Goal: Task Accomplishment & Management: Complete application form

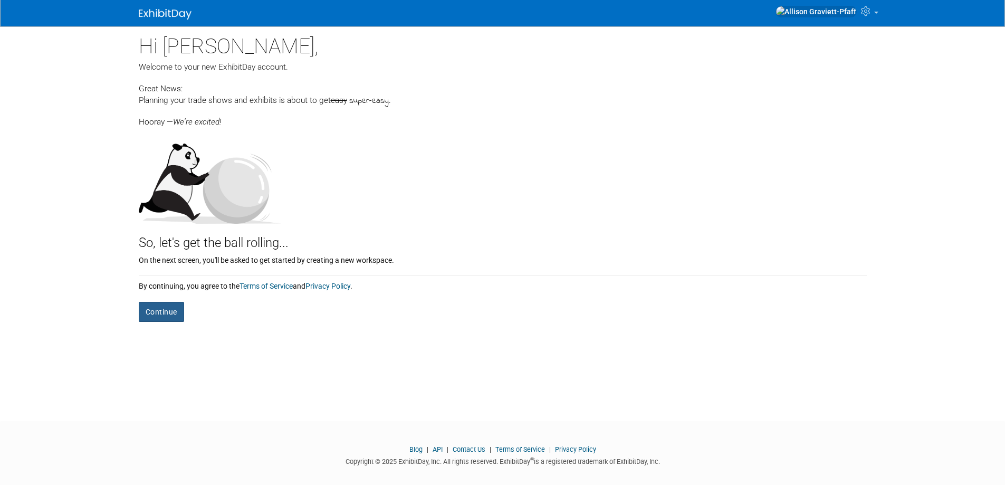
click at [167, 311] on button "Continue" at bounding box center [161, 312] width 45 height 20
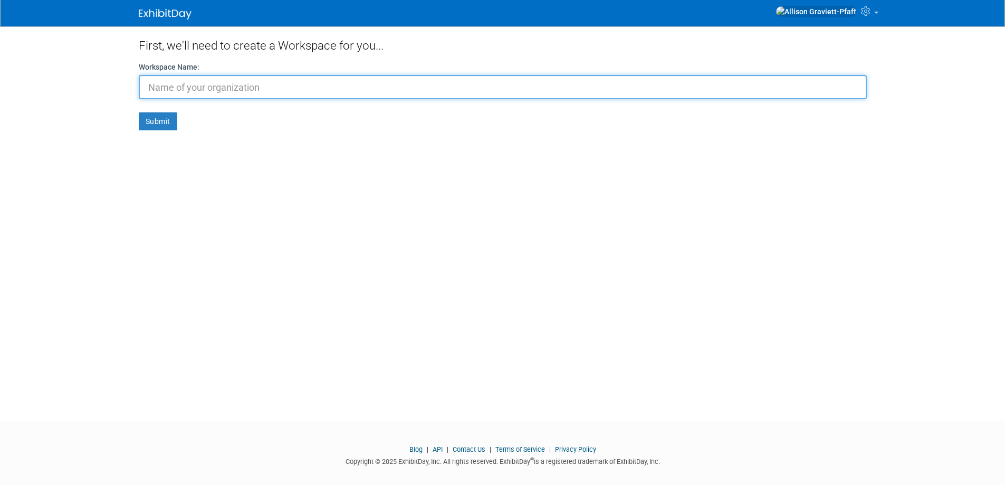
click at [207, 83] on input "text" at bounding box center [503, 87] width 728 height 24
type input "[US_STATE][GEOGRAPHIC_DATA]"
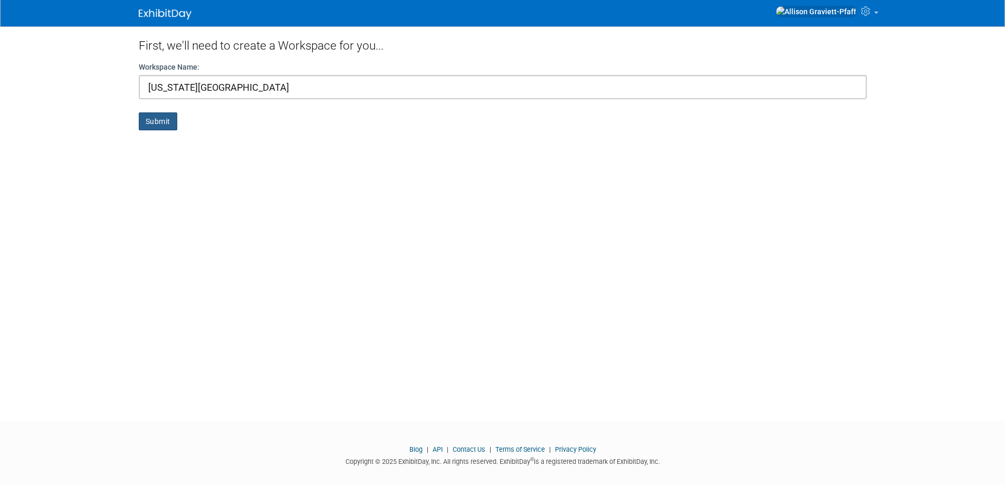
click at [167, 119] on button "Submit" at bounding box center [158, 121] width 39 height 18
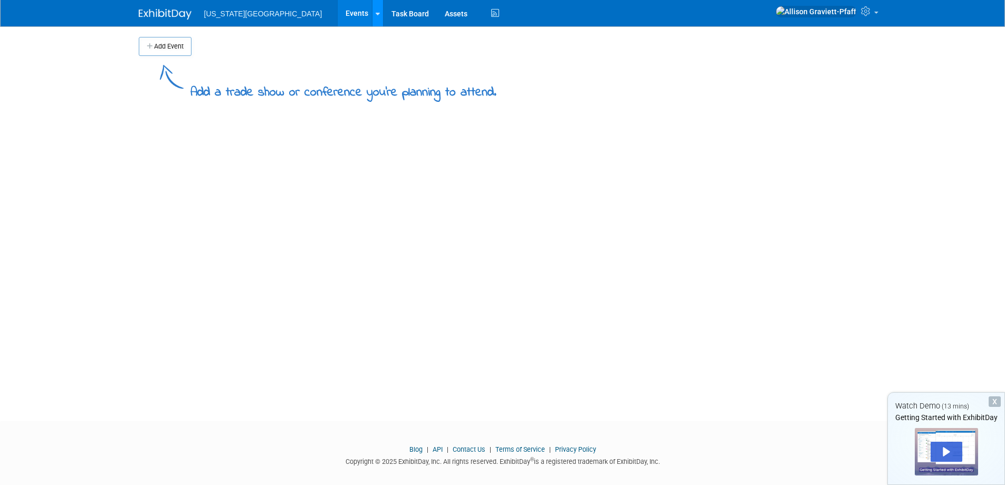
click at [376, 15] on icon at bounding box center [378, 14] width 4 height 7
click at [602, 136] on div "Add Event Add a trade show or conference you're planning to attend. New Event D…" at bounding box center [503, 214] width 744 height 376
click at [400, 16] on link "Task Board" at bounding box center [410, 13] width 53 height 26
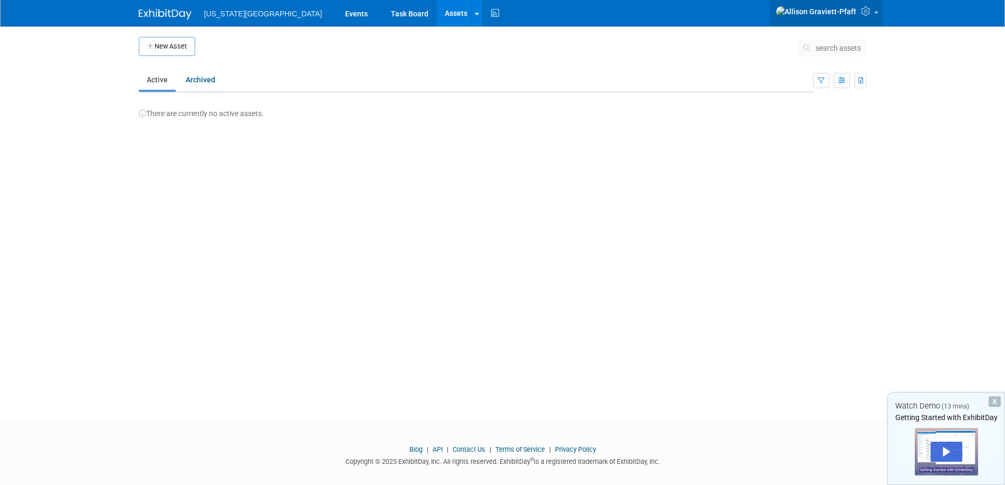
click at [867, 13] on icon at bounding box center [867, 10] width 12 height 9
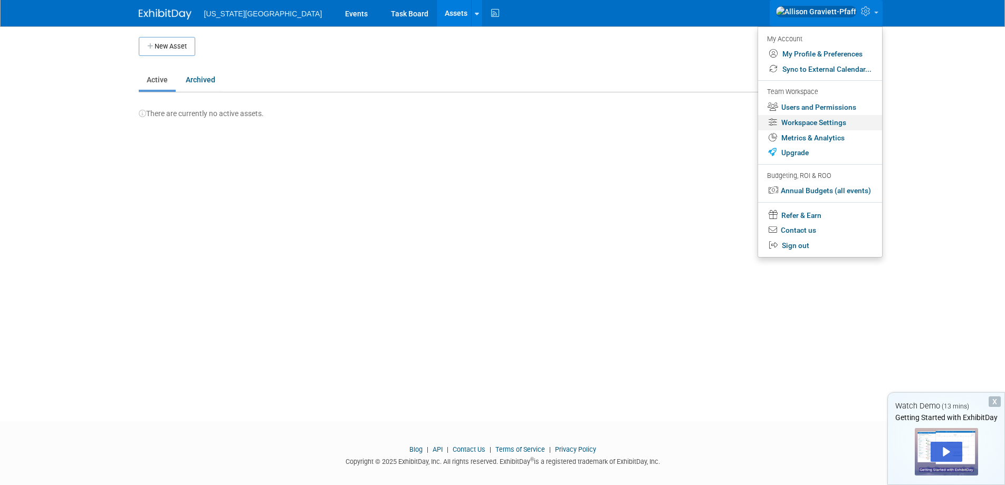
click at [841, 122] on link "Workspace Settings" at bounding box center [820, 122] width 124 height 15
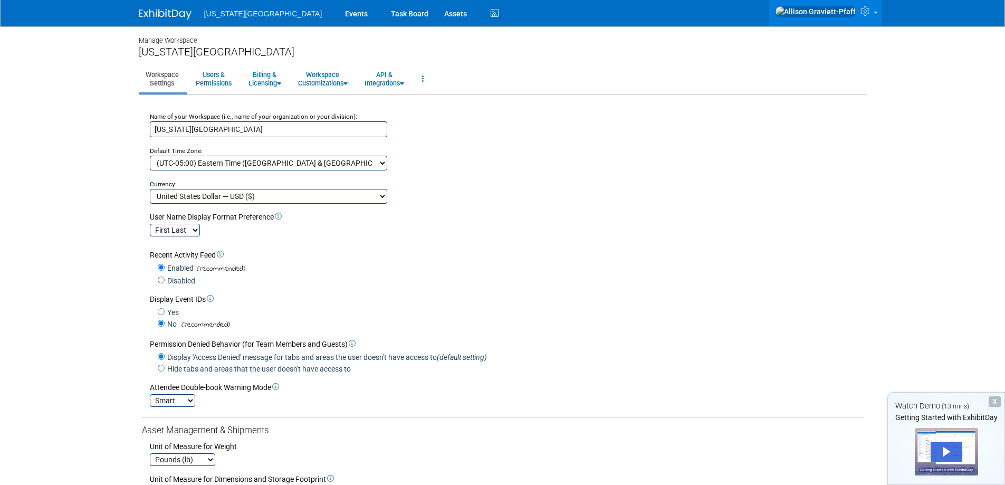
click at [177, 14] on img at bounding box center [165, 14] width 53 height 11
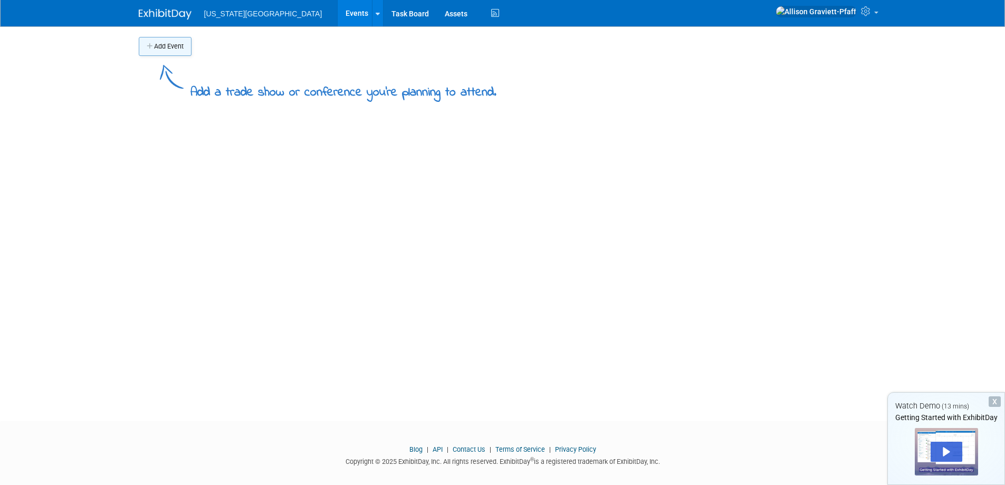
click at [182, 50] on button "Add Event" at bounding box center [165, 46] width 53 height 19
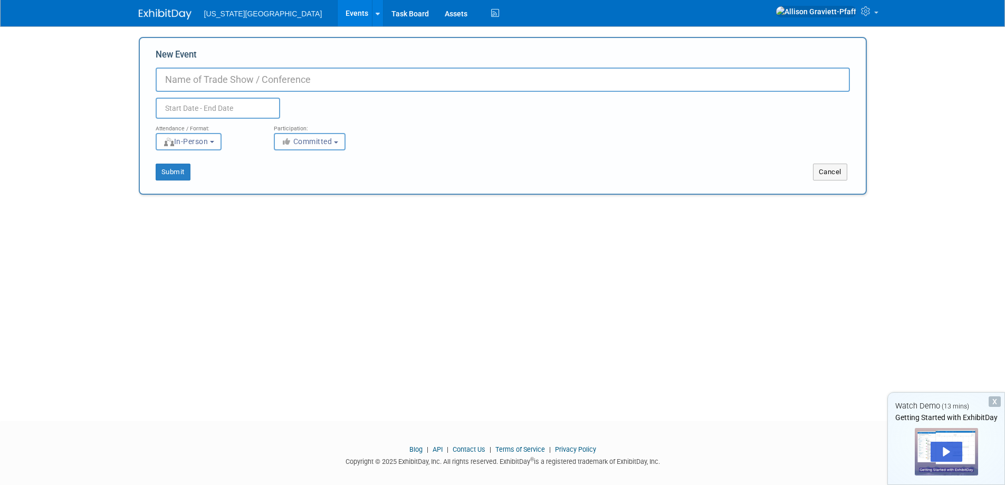
click at [310, 144] on span "Committed" at bounding box center [306, 141] width 51 height 8
click at [834, 177] on button "Cancel" at bounding box center [830, 172] width 34 height 17
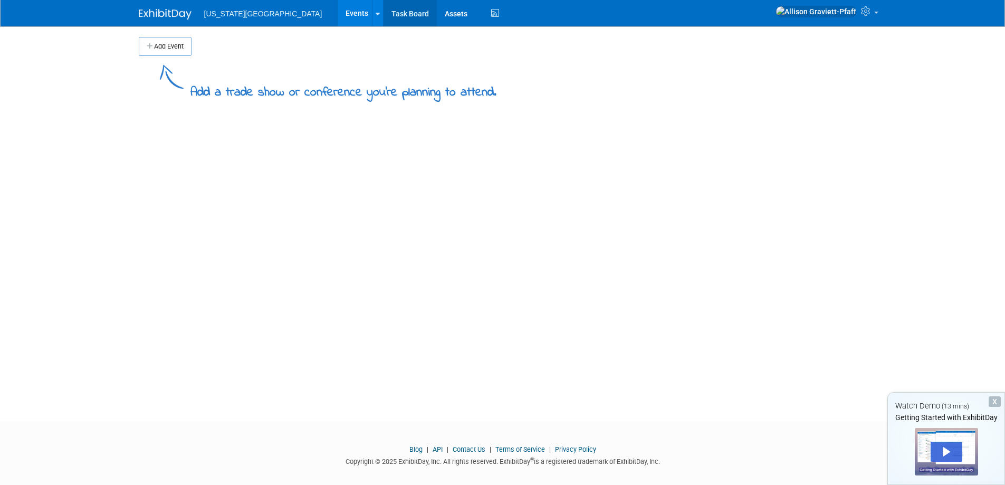
click at [394, 19] on link "Task Board" at bounding box center [410, 13] width 53 height 26
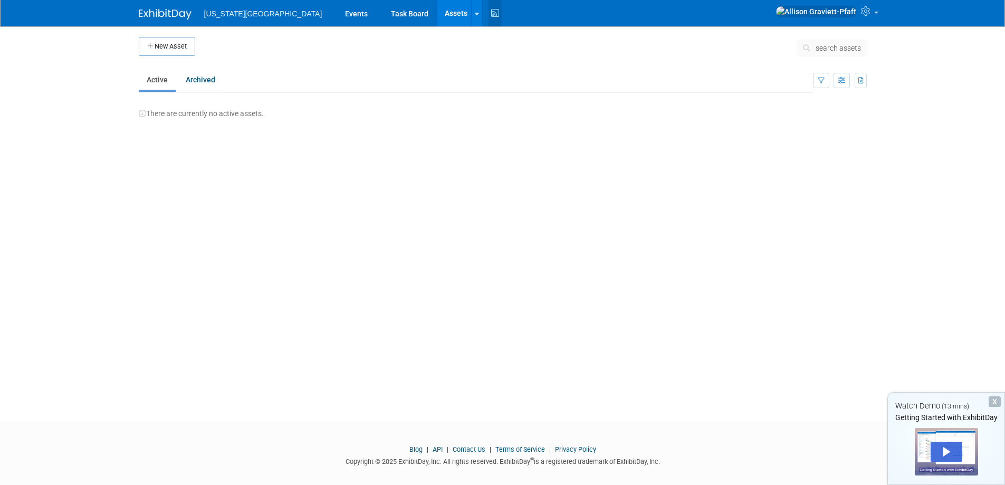
click at [489, 12] on icon at bounding box center [495, 13] width 13 height 16
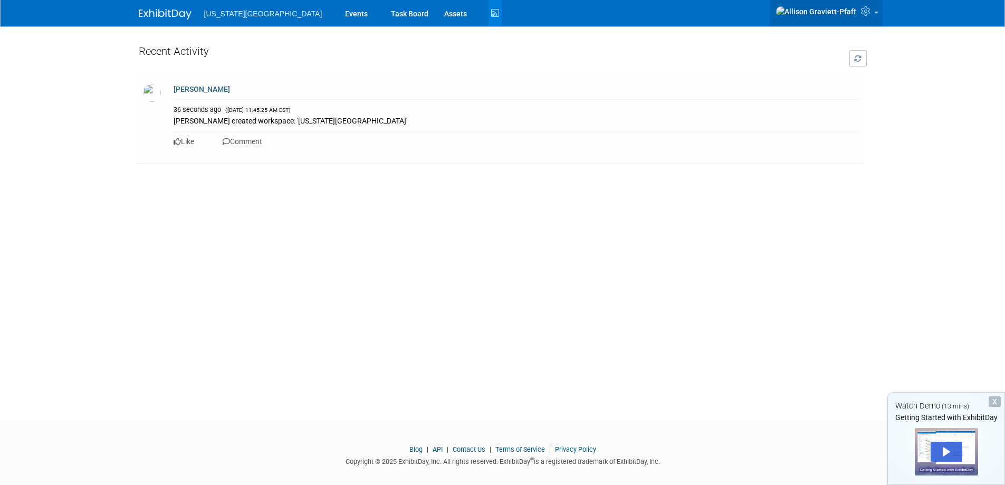
click at [880, 16] on link at bounding box center [826, 13] width 113 height 26
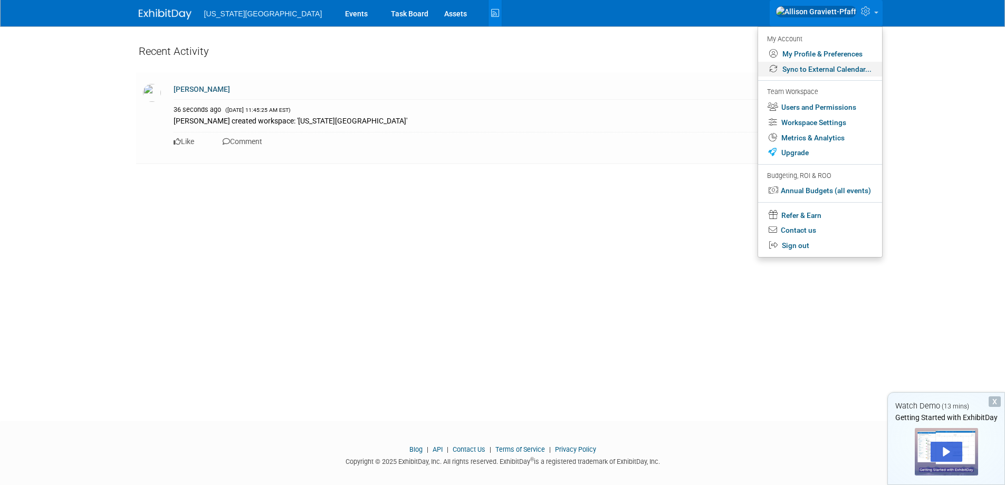
click at [832, 68] on link "Sync to External Calendar..." at bounding box center [820, 69] width 124 height 15
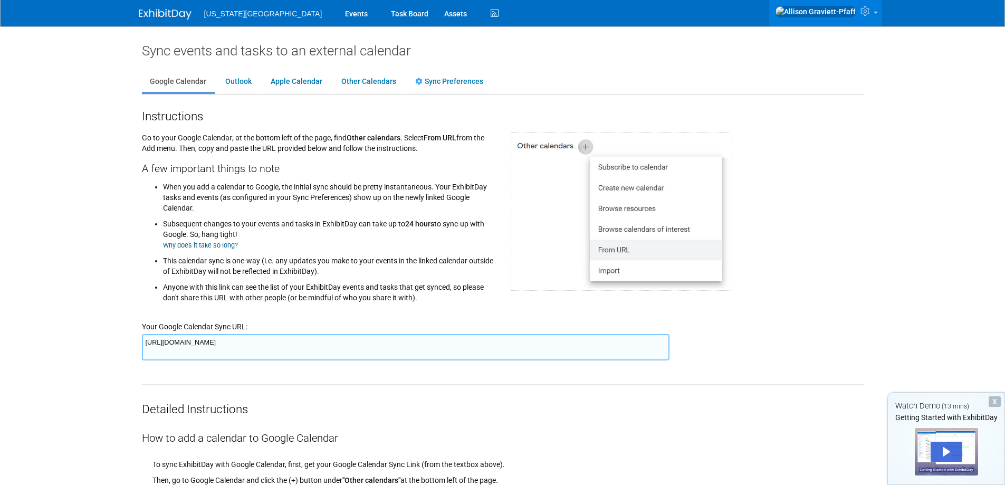
click at [859, 15] on link at bounding box center [825, 13] width 113 height 26
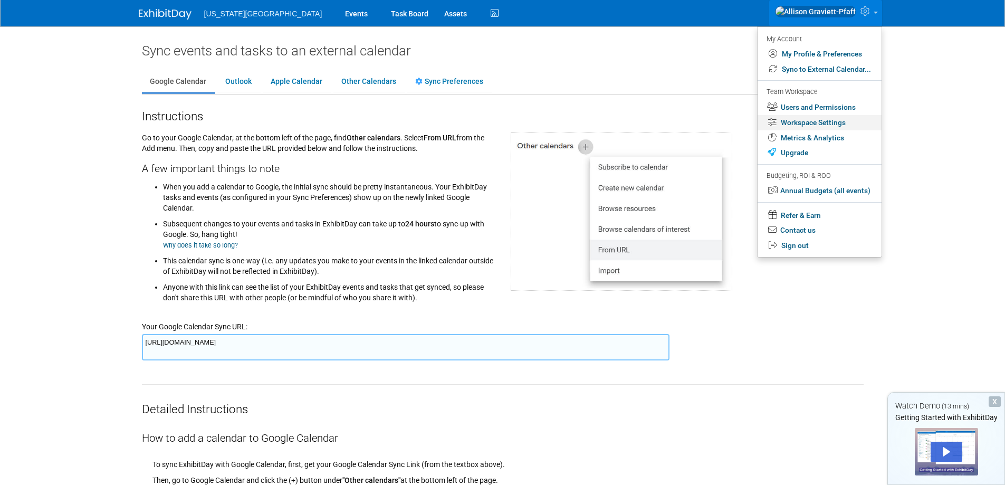
click at [836, 119] on link "Workspace Settings" at bounding box center [820, 122] width 124 height 15
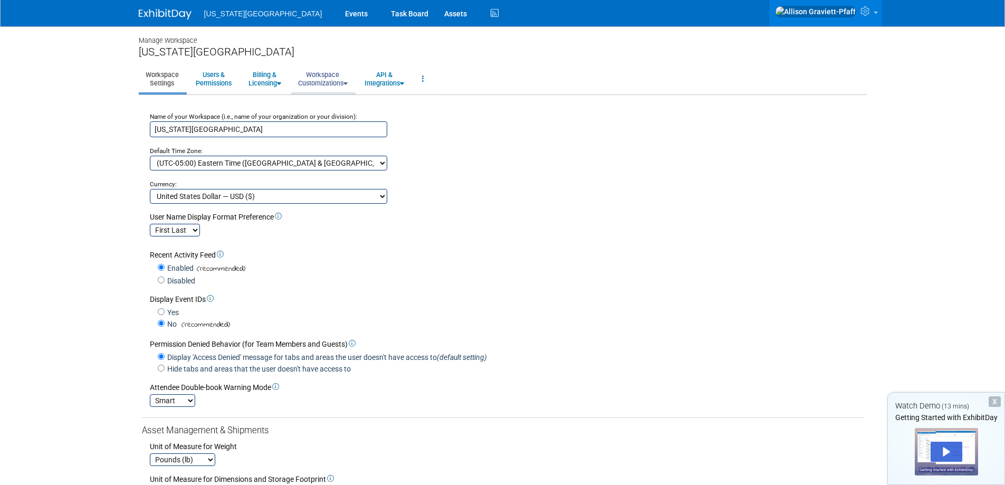
click at [331, 77] on link "Workspace Customizations" at bounding box center [322, 79] width 63 height 26
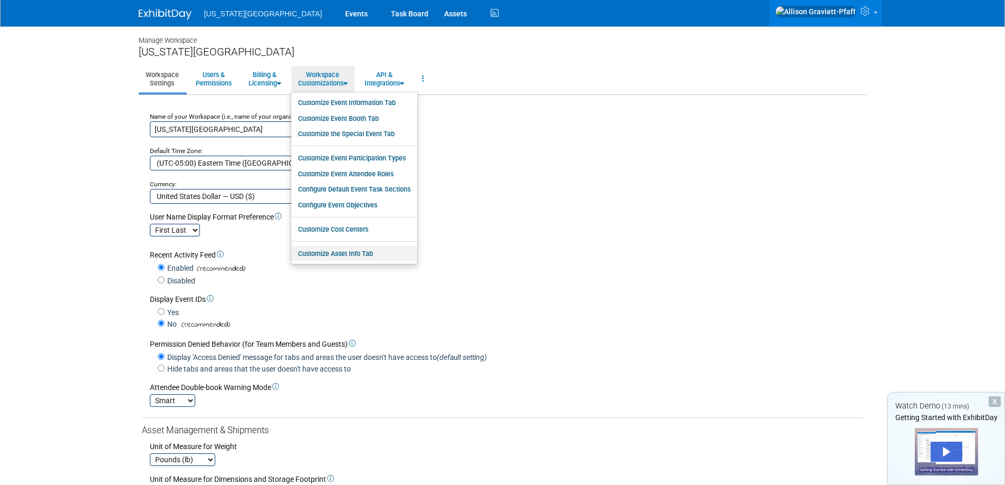
click at [392, 255] on link "Customize Asset Info Tab" at bounding box center [354, 254] width 126 height 16
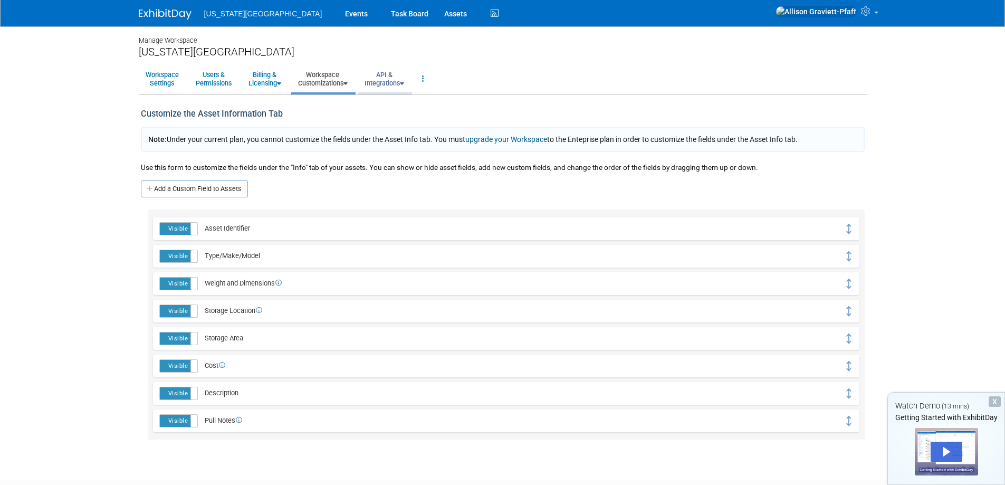
click at [379, 85] on link "API & Integrations" at bounding box center [384, 79] width 53 height 26
click at [281, 82] on icon at bounding box center [279, 83] width 4 height 7
click at [218, 84] on link "Users & Permissions" at bounding box center [214, 79] width 50 height 26
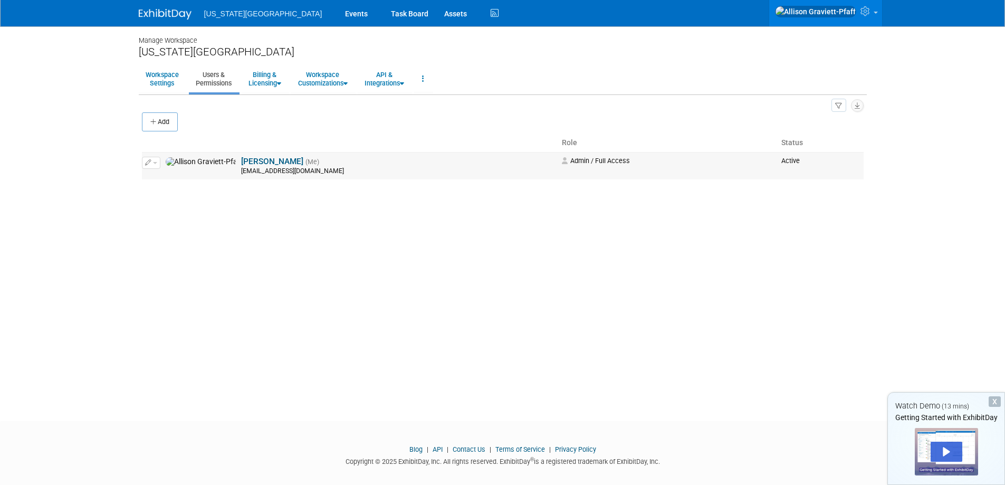
click at [151, 169] on td "Edit Impersonate" at bounding box center [152, 166] width 21 height 27
click at [151, 161] on button "button" at bounding box center [151, 163] width 18 height 12
drag, startPoint x: 744, startPoint y: 168, endPoint x: 726, endPoint y: 168, distance: 17.9
click at [741, 168] on td "Admin / Full Access" at bounding box center [668, 166] width 220 height 27
click at [168, 75] on link "Workspace Settings" at bounding box center [162, 79] width 47 height 26
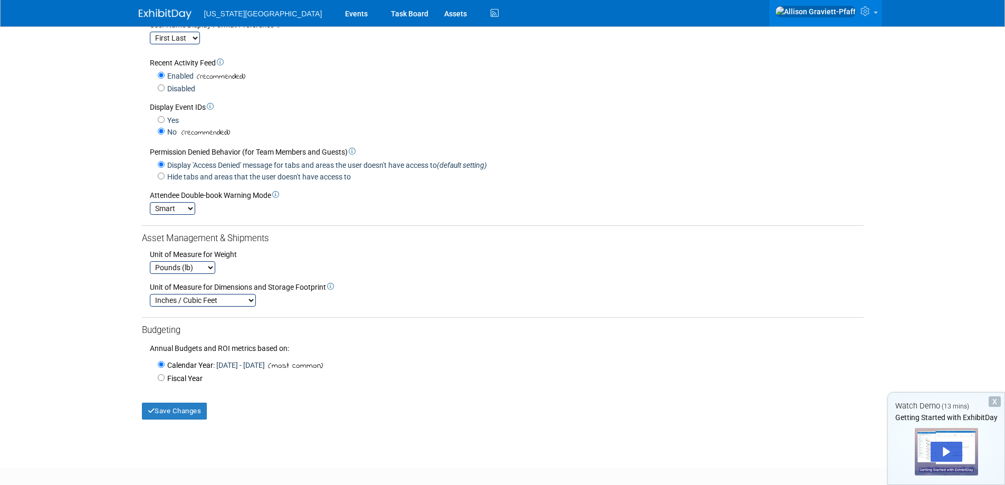
scroll to position [211, 0]
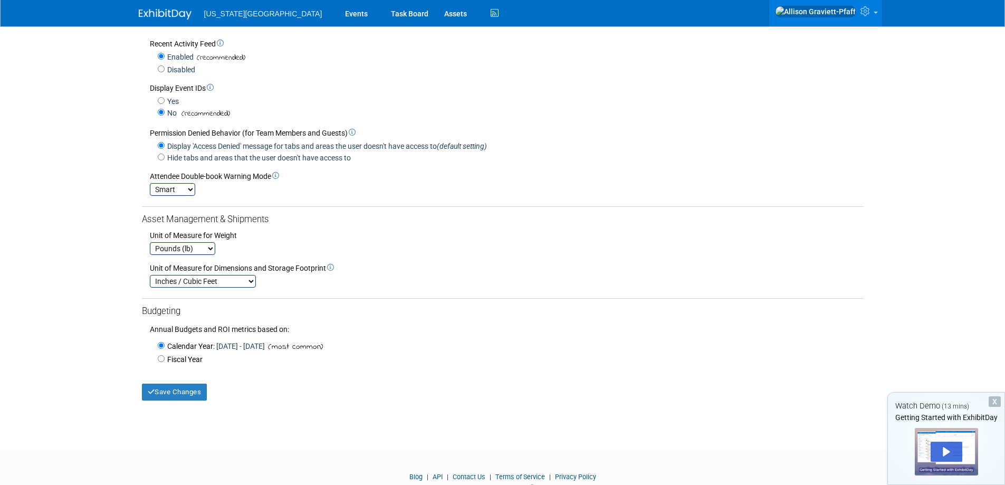
click at [170, 202] on div "Name of your Workspace (i.e., name of your organization or your division): Sout…" at bounding box center [503, 148] width 722 height 503
click at [175, 196] on select "Smart Strict Disabled" at bounding box center [172, 189] width 45 height 13
click at [185, 195] on select "Smart Strict Disabled" at bounding box center [172, 189] width 45 height 13
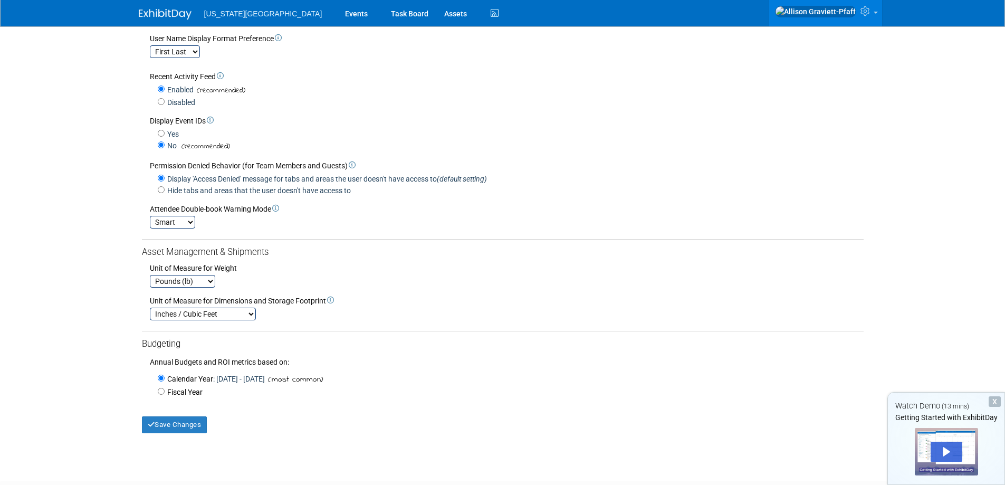
scroll to position [0, 0]
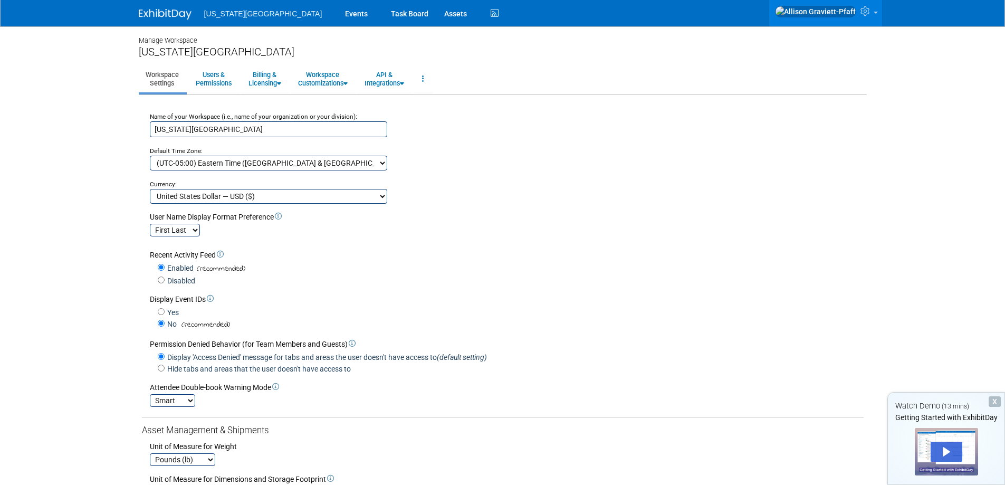
drag, startPoint x: 166, startPoint y: 13, endPoint x: 170, endPoint y: 18, distance: 7.5
click at [165, 13] on img at bounding box center [165, 14] width 53 height 11
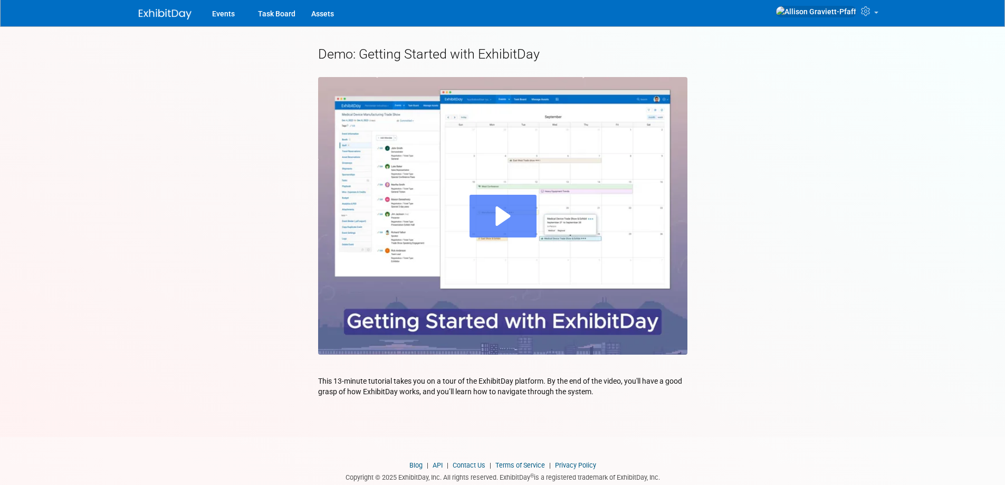
click at [489, 206] on div "Play" at bounding box center [503, 216] width 67 height 43
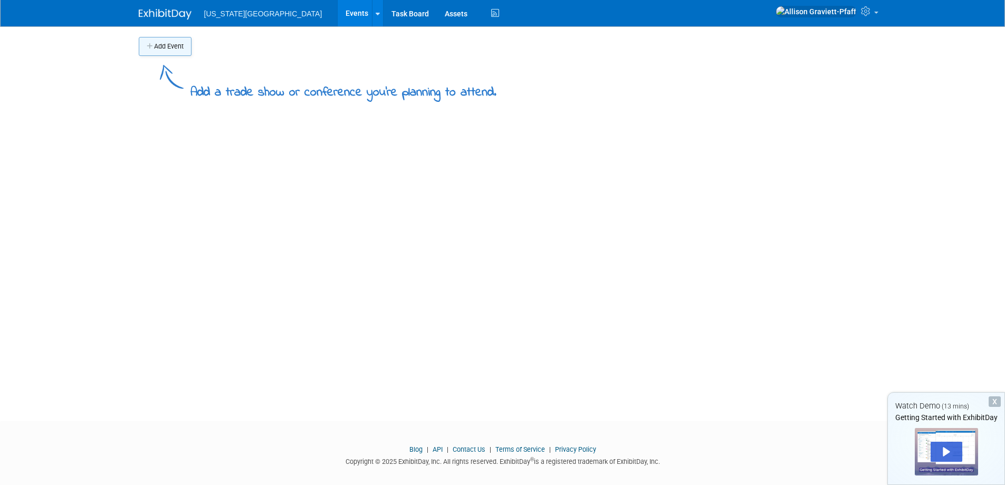
click at [184, 52] on button "Add Event" at bounding box center [165, 46] width 53 height 19
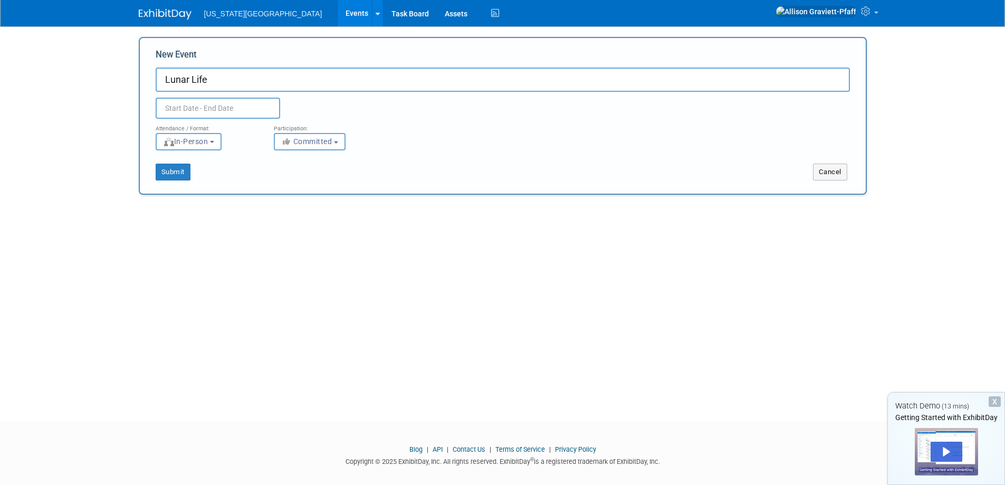
type input "Lunar Life"
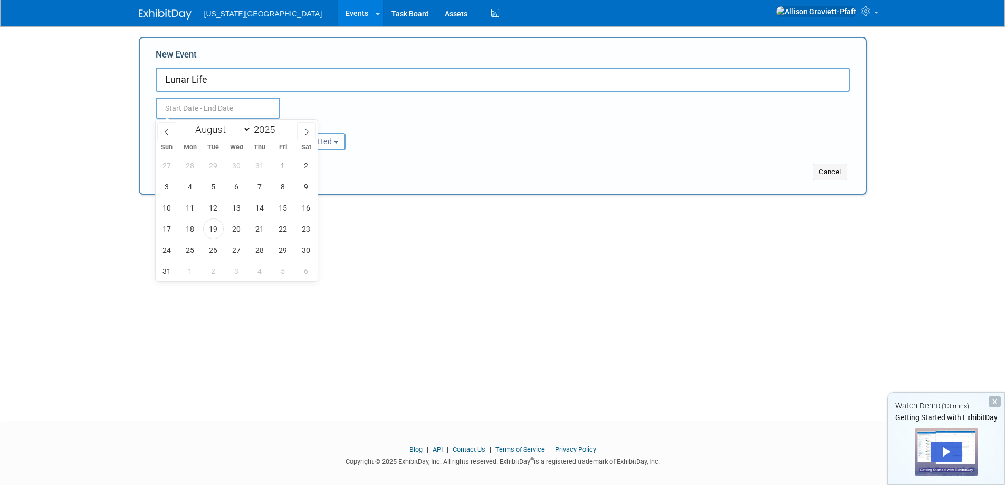
click at [235, 108] on input "text" at bounding box center [218, 108] width 125 height 21
click at [173, 130] on span at bounding box center [166, 131] width 19 height 18
click at [173, 131] on span at bounding box center [166, 131] width 19 height 18
click at [305, 129] on icon at bounding box center [306, 131] width 7 height 7
select select "6"
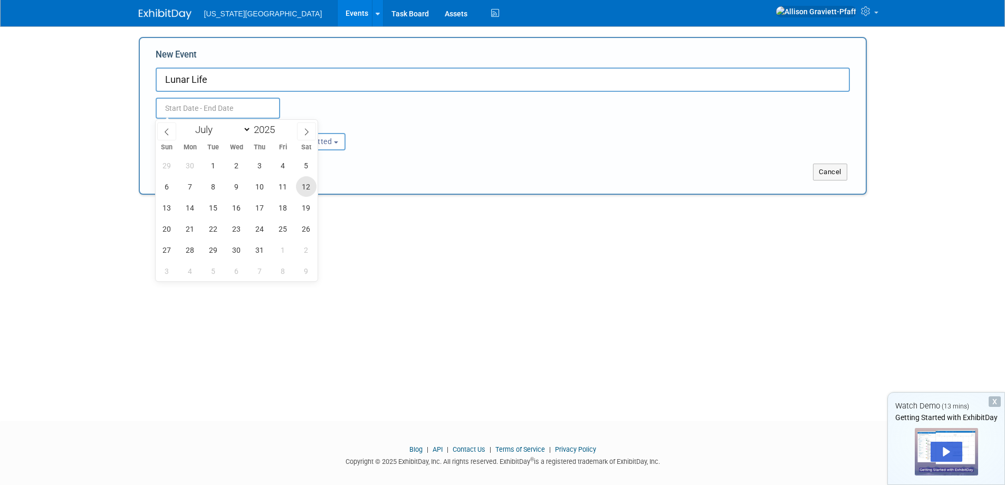
click at [302, 186] on span "12" at bounding box center [306, 186] width 21 height 21
type input "Jul 12, 2025 to Jul 12, 2025"
click at [267, 106] on input "Jul 12, 2025 to Jul 12, 2025" at bounding box center [218, 108] width 125 height 21
type input "Jul 12, 2025 to Jul 12, 2025"
click at [324, 106] on div "Jul 12, 2025 to Jul 12, 2025" at bounding box center [237, 108] width 179 height 21
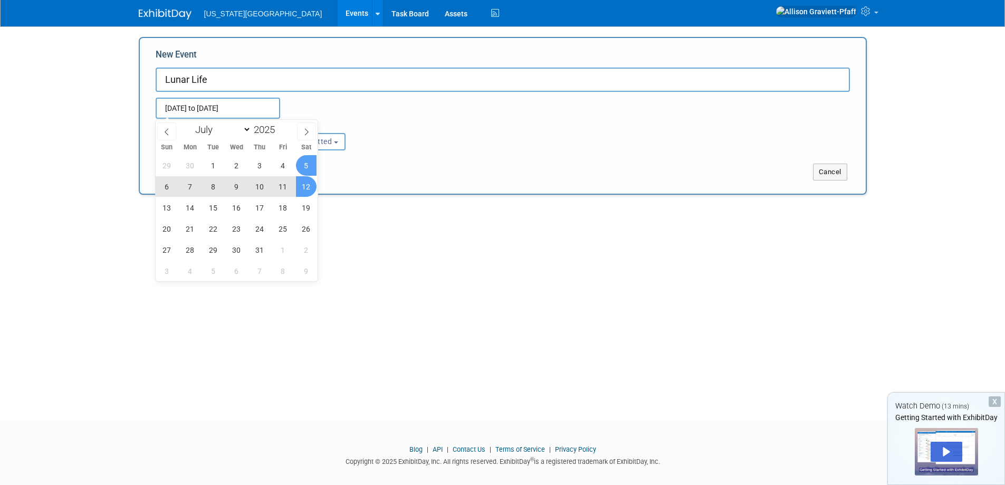
select select "6"
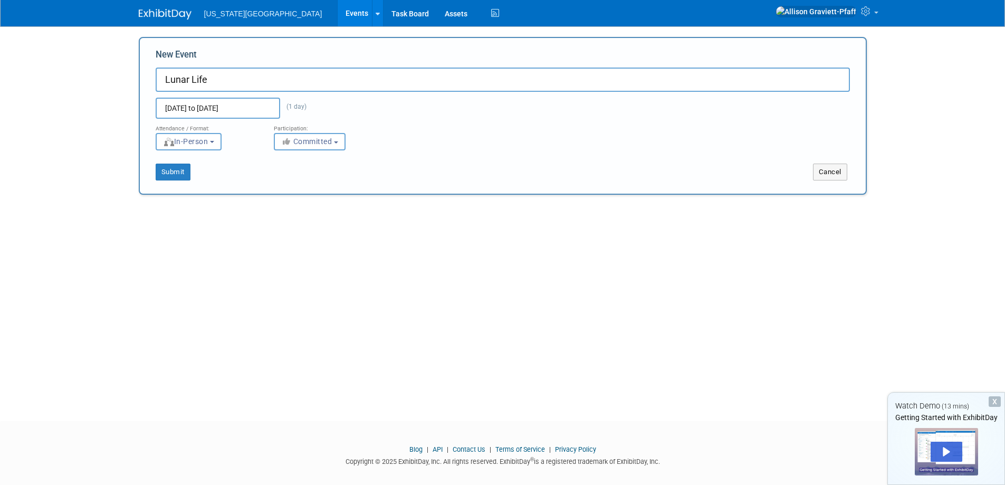
click at [256, 106] on input "Jul 12, 2025 to Jul 12, 2025" at bounding box center [218, 108] width 125 height 21
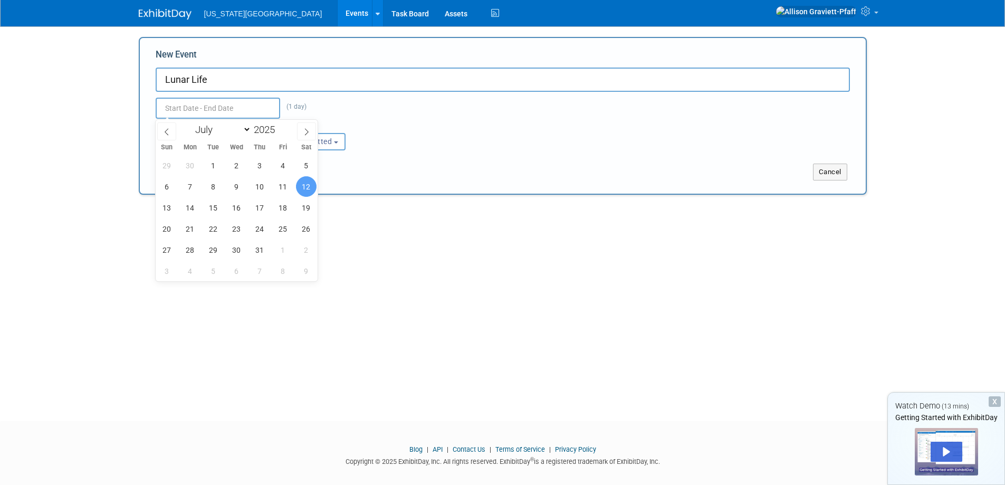
type input "Jul 12, 2025 to Jul 12, 2025"
click at [289, 102] on div "Jul 12, 2025 to Jul 12, 2025 (1 day)" at bounding box center [237, 108] width 179 height 21
click at [249, 104] on input "Jul 12, 2025 to Jul 12, 2025" at bounding box center [218, 108] width 125 height 21
click at [308, 127] on span at bounding box center [306, 131] width 19 height 18
click at [308, 128] on icon at bounding box center [306, 131] width 7 height 7
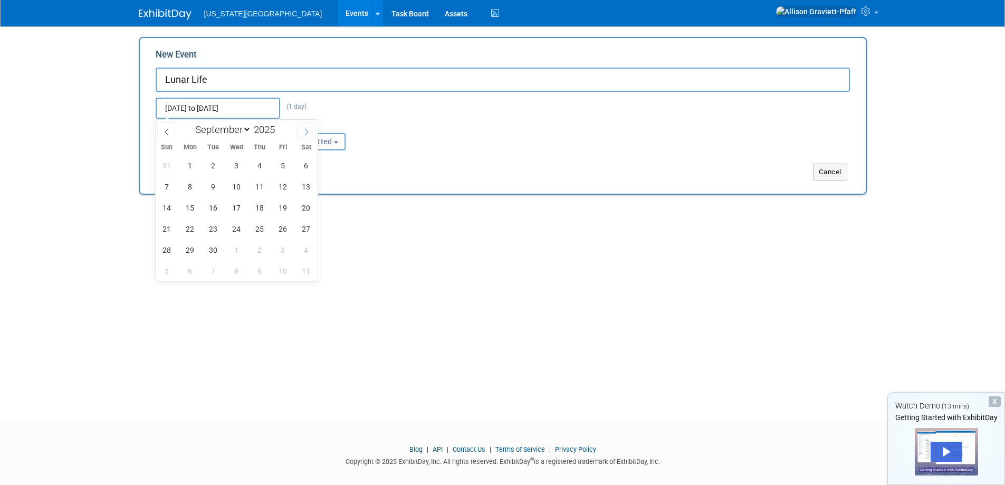
click at [308, 128] on icon at bounding box center [306, 131] width 7 height 7
select select "11"
click at [308, 128] on icon at bounding box center [306, 131] width 7 height 7
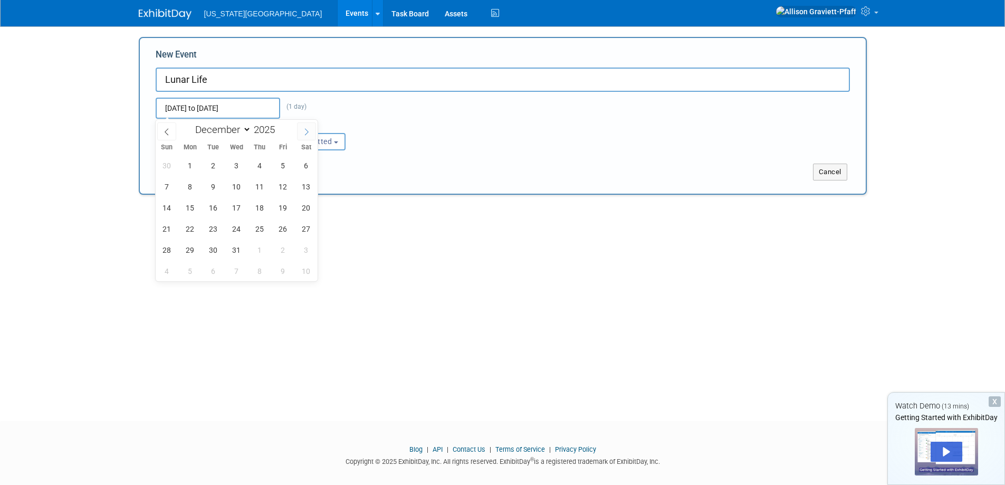
type input "2026"
click at [246, 129] on select "January February March April May June July August September October November De…" at bounding box center [221, 129] width 61 height 13
select select "6"
click at [191, 123] on select "January February March April May June July August September October November De…" at bounding box center [221, 129] width 61 height 13
click at [309, 168] on span "4" at bounding box center [306, 165] width 21 height 21
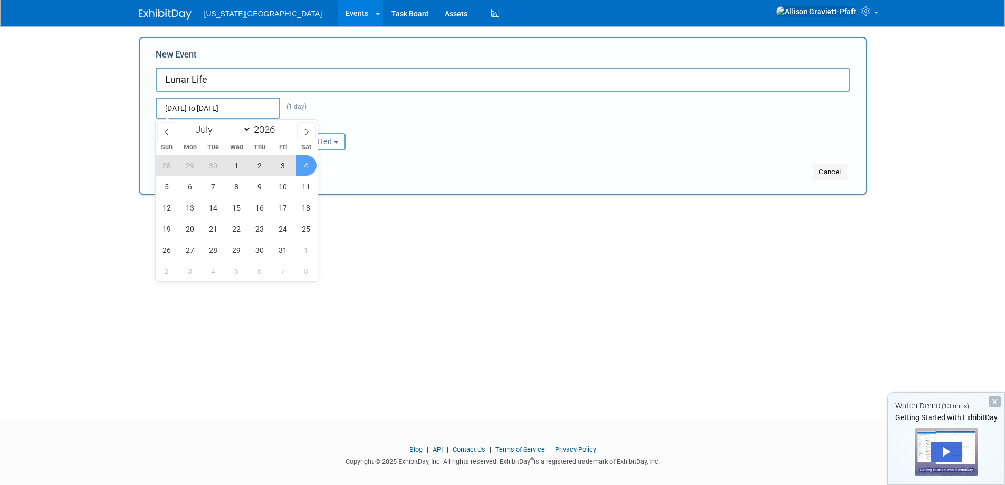
type input "[DATE] to [DATE]"
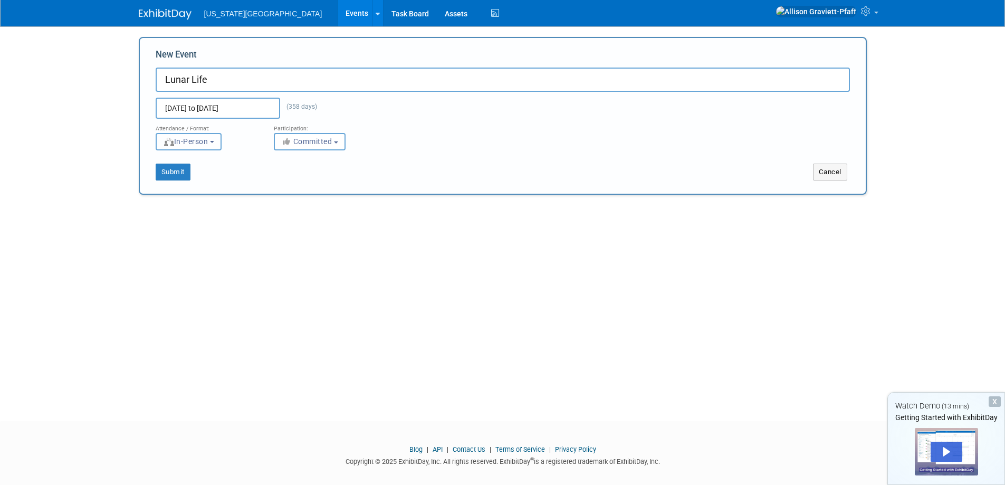
click at [207, 138] on span "In-Person" at bounding box center [185, 141] width 45 height 8
click at [296, 134] on button "Committed" at bounding box center [310, 141] width 72 height 17
click at [186, 168] on button "Submit" at bounding box center [173, 172] width 35 height 17
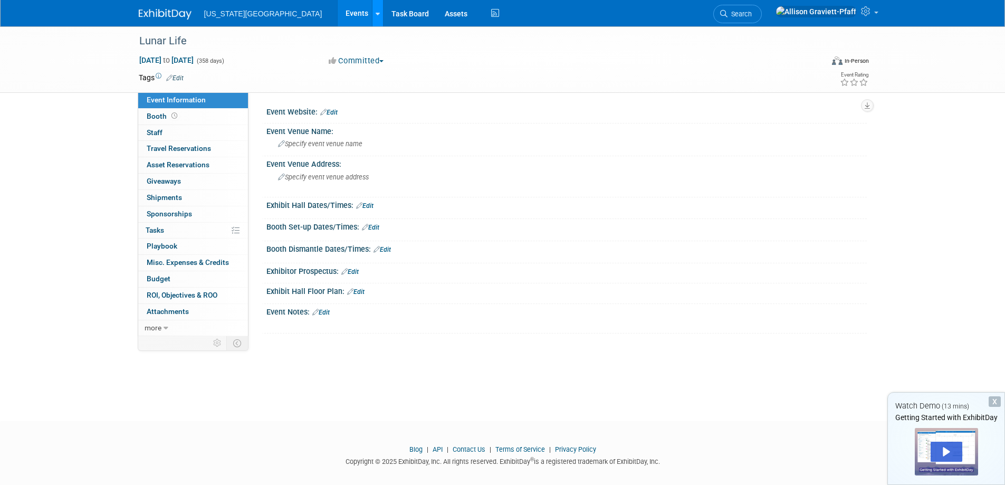
click at [376, 17] on div at bounding box center [378, 13] width 4 height 11
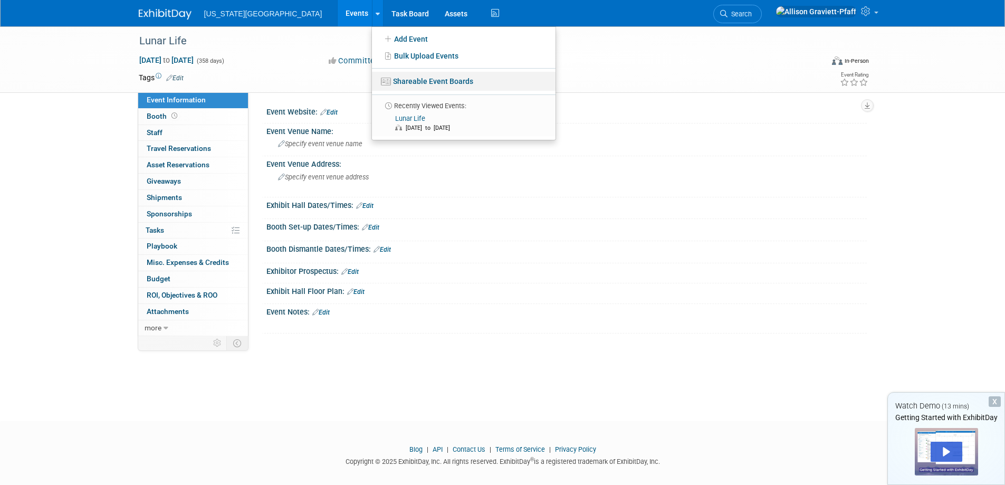
click at [477, 82] on link "Shareable Event Boards" at bounding box center [464, 81] width 184 height 19
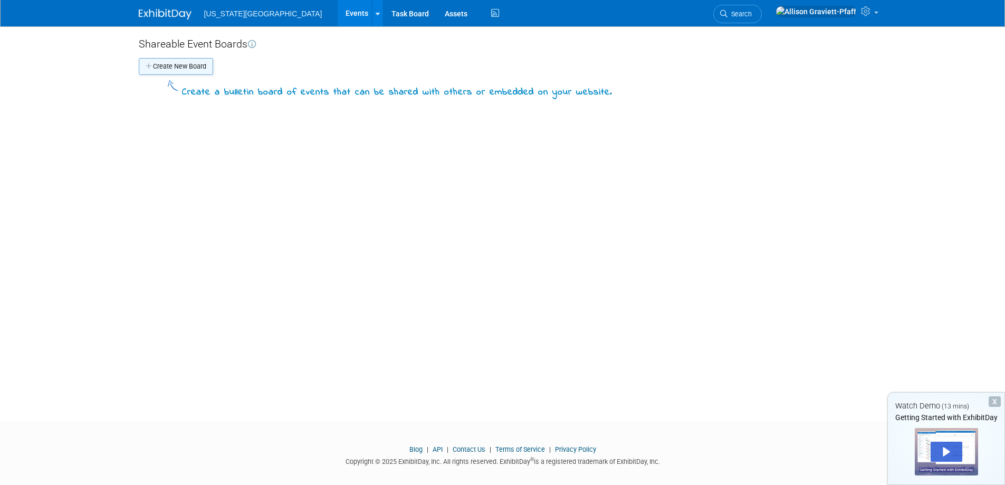
click at [189, 68] on button "Create New Board" at bounding box center [176, 66] width 74 height 17
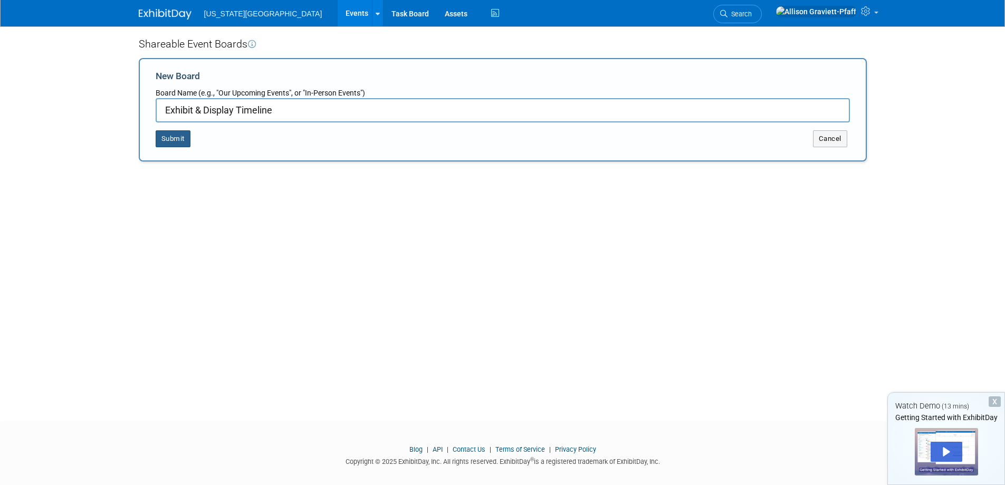
type input "Exhibit & Display Timeline"
click at [178, 144] on button "Submit" at bounding box center [173, 138] width 35 height 17
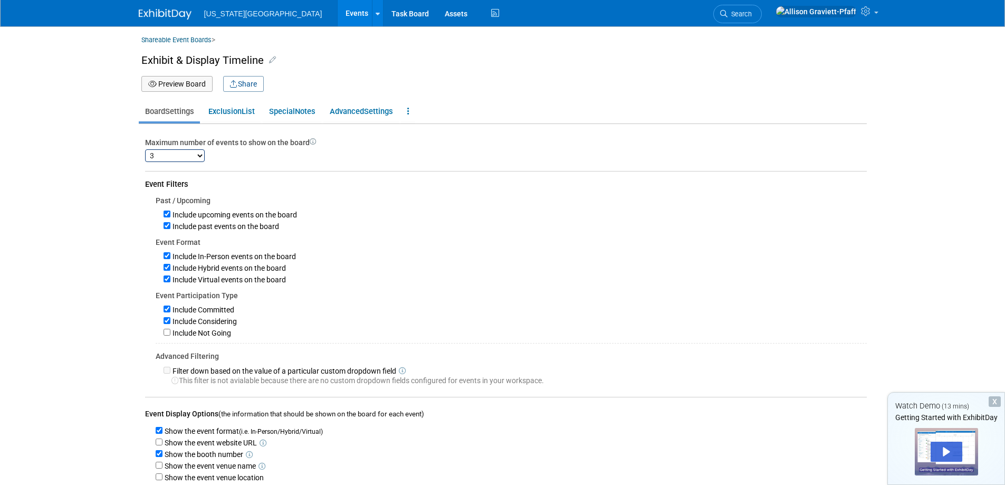
click at [195, 154] on select "1 2 3 4 5 6 7 8 9 10 11 12 13 14 15 16 17 18 19 20 21 22 23 24 25 26 27 28 29 3…" at bounding box center [175, 155] width 60 height 13
click at [145, 149] on select "1 2 3 4 5 6 7 8 9 10 11 12 13 14 15 16 17 18 19 20 21 22 23 24 25 26 27 28 29 3…" at bounding box center [175, 155] width 60 height 13
select select "3"
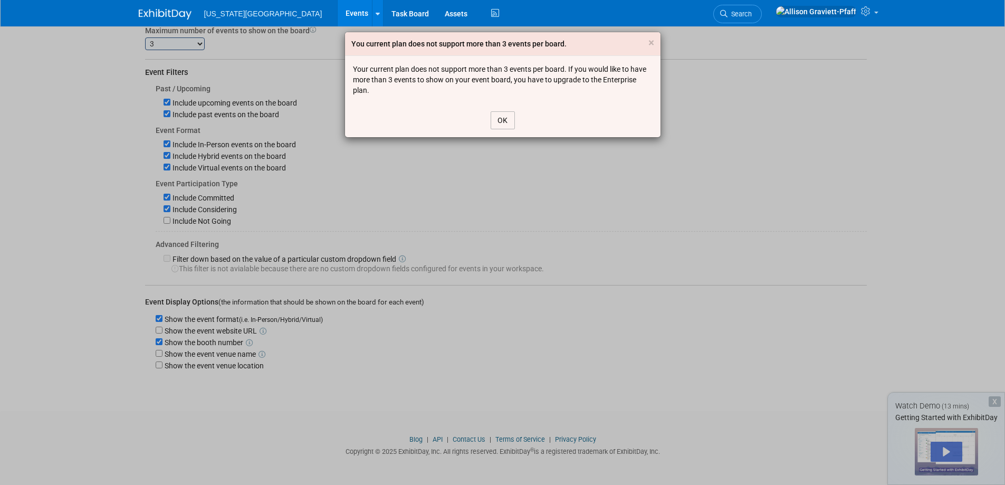
scroll to position [120, 0]
click at [492, 117] on button "OK" at bounding box center [503, 120] width 24 height 18
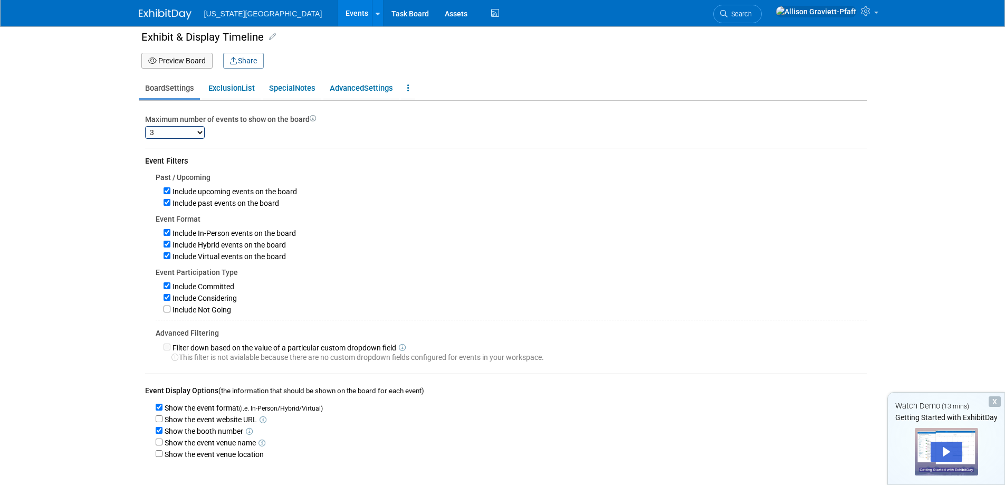
scroll to position [14, 0]
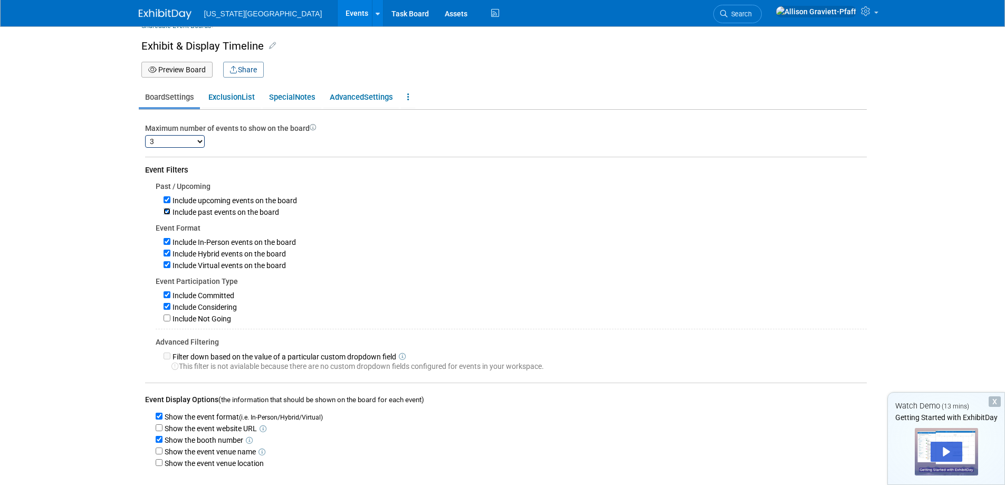
click at [169, 215] on input "Include past events on the board" at bounding box center [167, 211] width 7 height 7
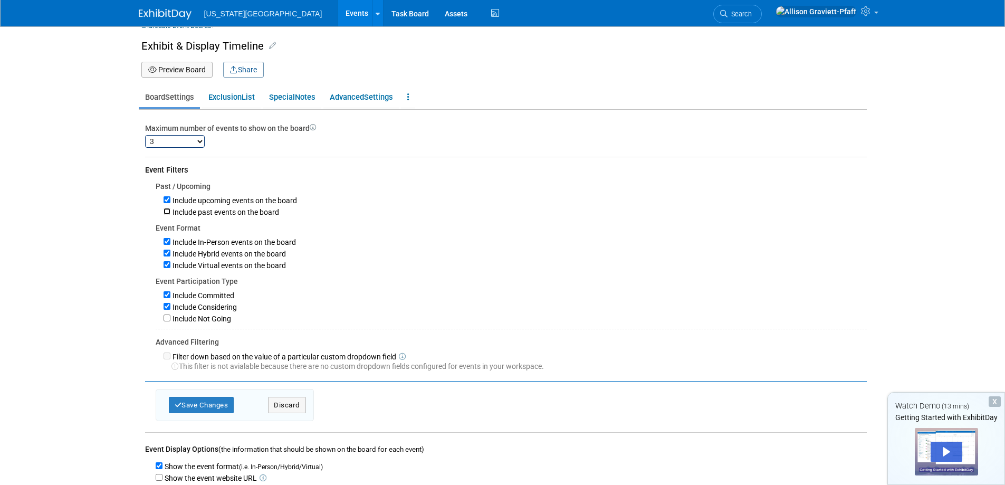
click at [164, 211] on input "Include past events on the board" at bounding box center [167, 211] width 7 height 7
checkbox input "true"
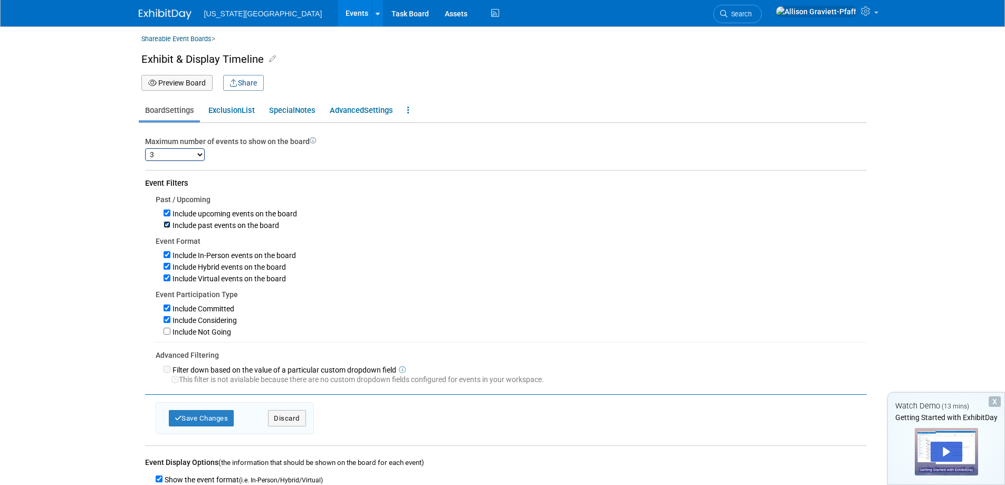
scroll to position [0, 0]
click at [347, 10] on link "Events" at bounding box center [357, 13] width 39 height 26
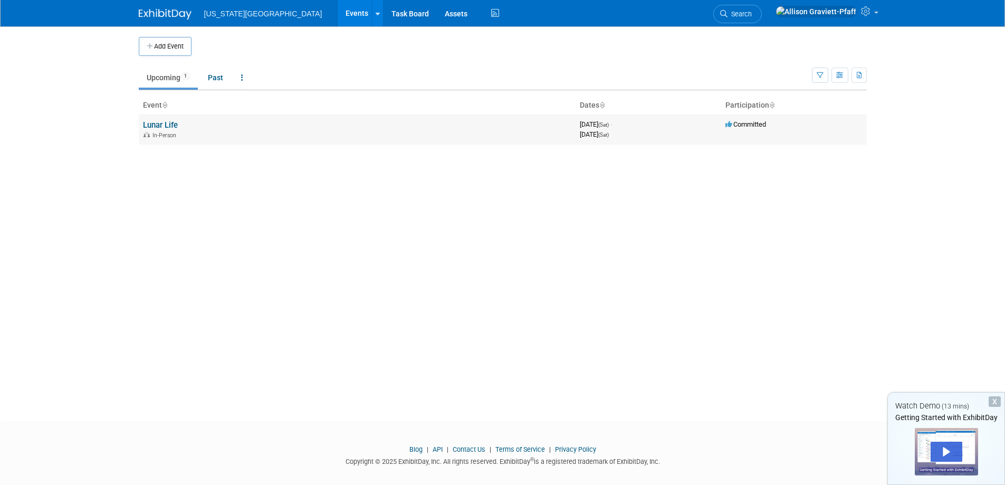
click at [240, 128] on td "Lunar Life In-Person" at bounding box center [357, 130] width 437 height 30
click at [213, 82] on link "Past" at bounding box center [215, 78] width 31 height 20
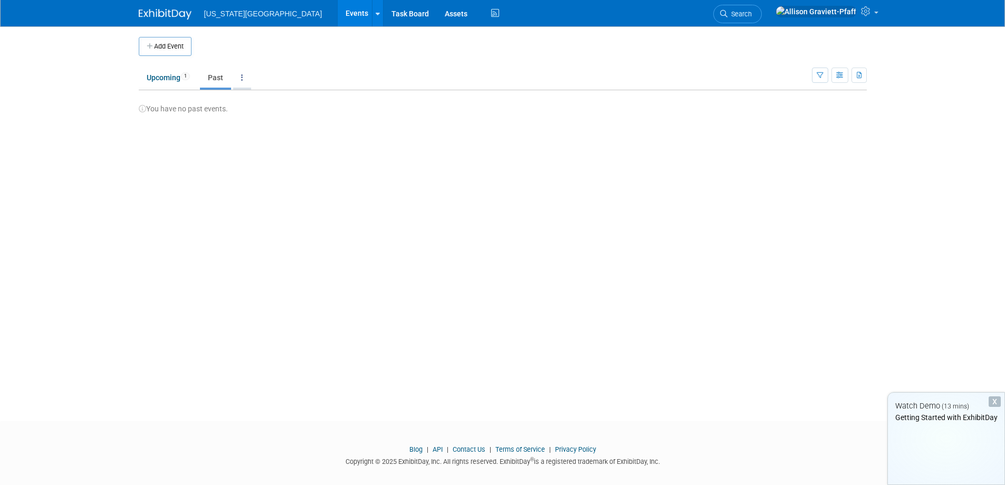
click at [238, 76] on link at bounding box center [242, 78] width 18 height 20
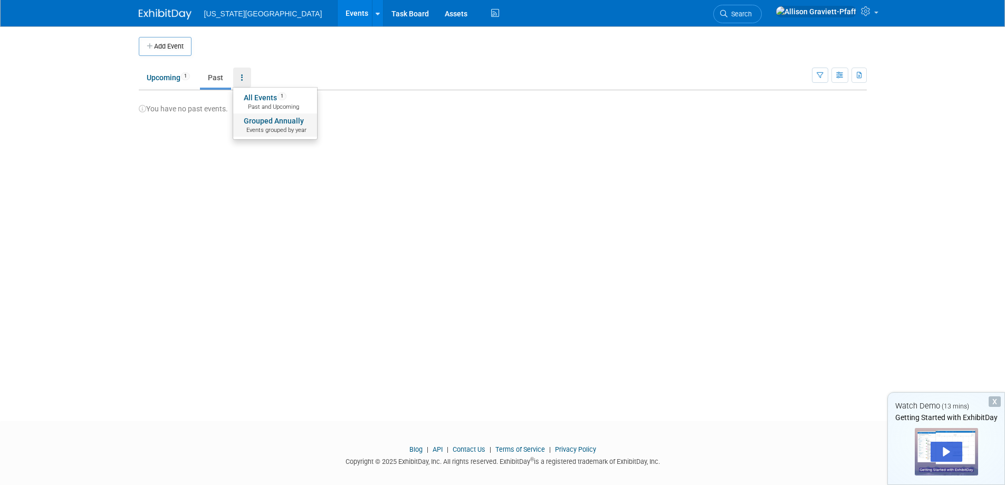
click at [263, 128] on span "Events grouped by year" at bounding box center [275, 130] width 63 height 8
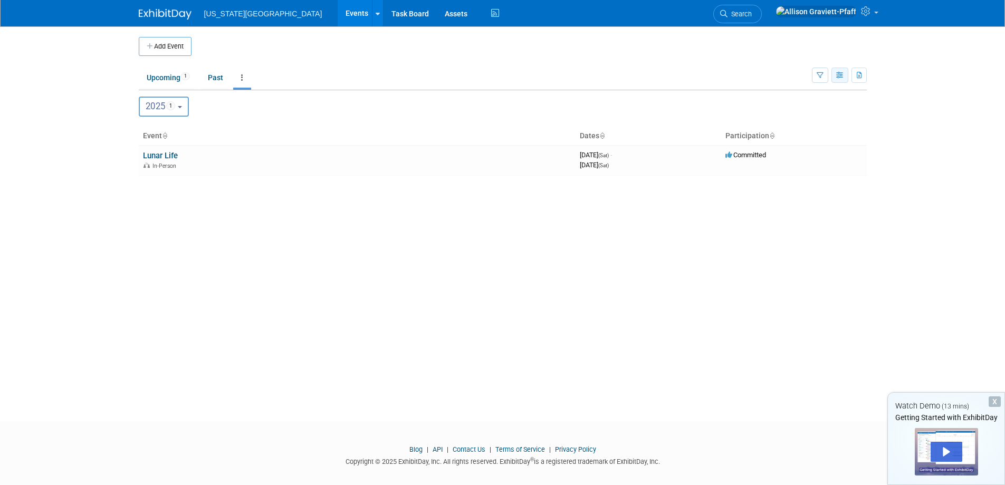
click at [838, 73] on icon "button" at bounding box center [840, 75] width 8 height 7
click at [815, 145] on link "Calendar View" at bounding box center [796, 144] width 89 height 15
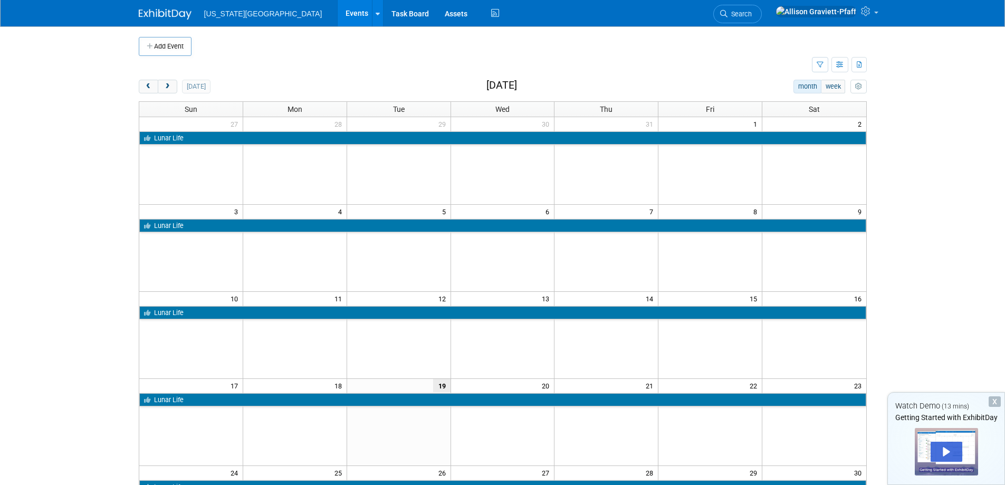
click at [215, 87] on div "[DATE] month week [DATE]" at bounding box center [503, 87] width 728 height 14
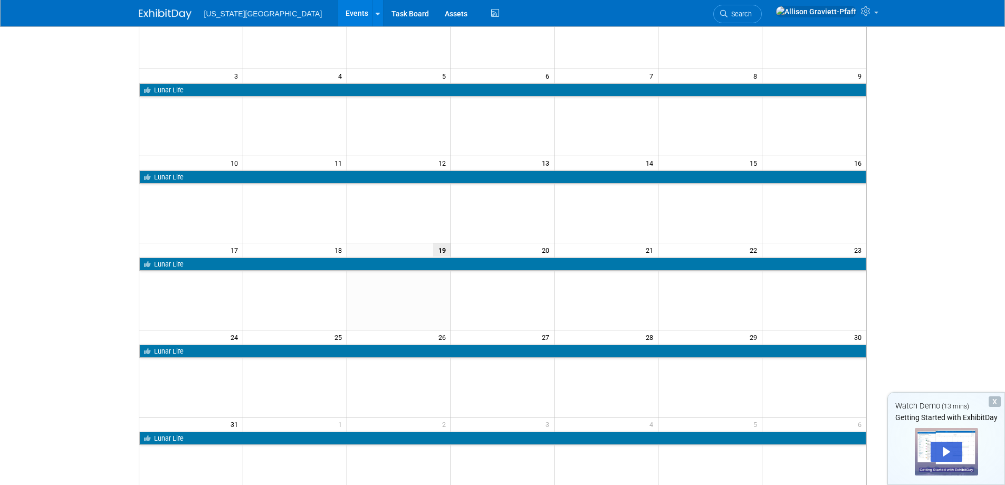
scroll to position [106, 0]
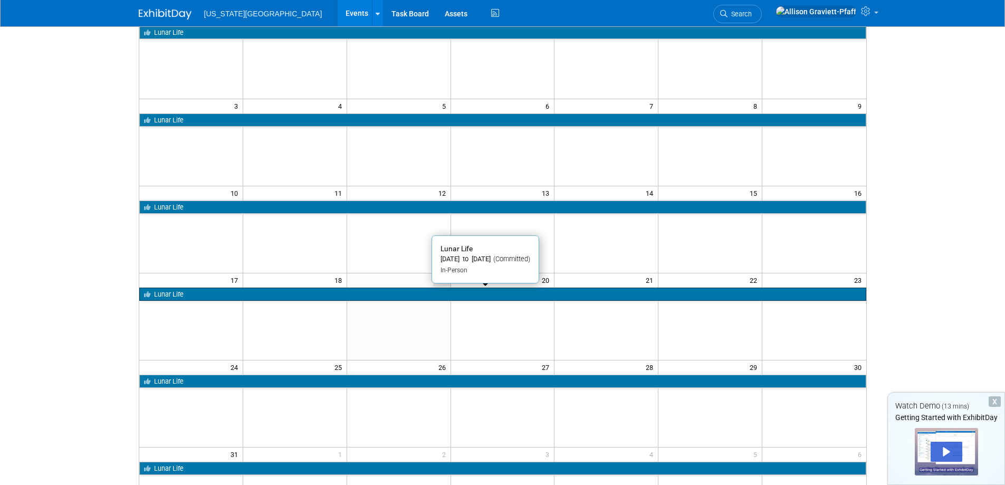
click at [147, 293] on icon at bounding box center [149, 294] width 10 height 7
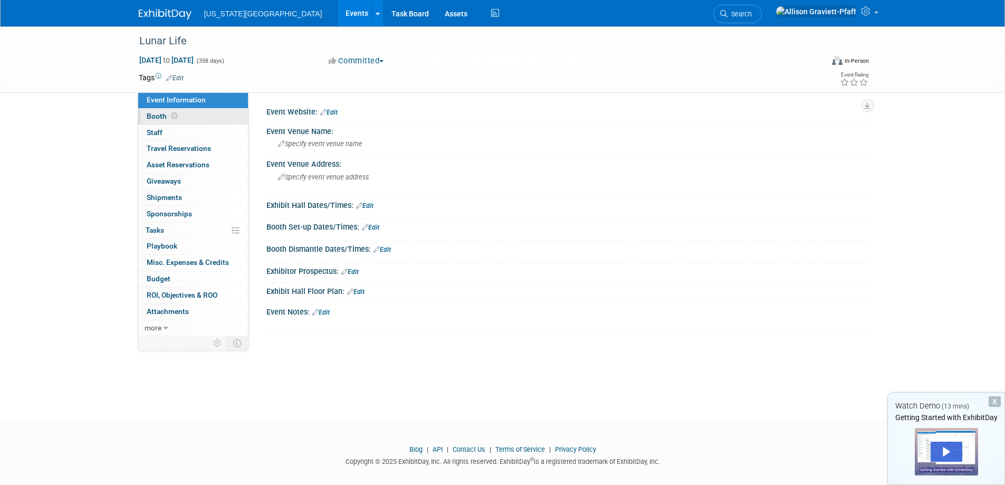
click at [187, 122] on link "Booth" at bounding box center [193, 117] width 110 height 16
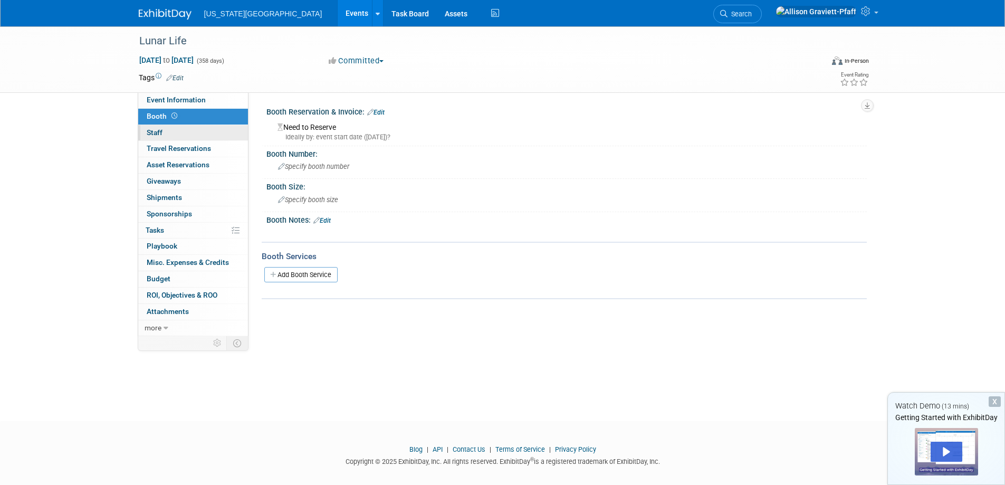
click at [190, 131] on link "0 Staff 0" at bounding box center [193, 133] width 110 height 16
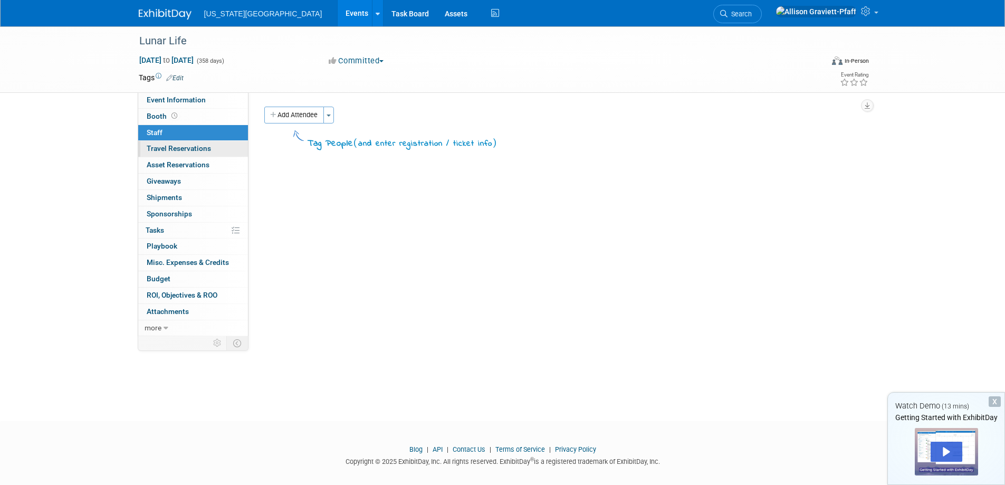
click at [193, 143] on link "0 Travel Reservations 0" at bounding box center [193, 149] width 110 height 16
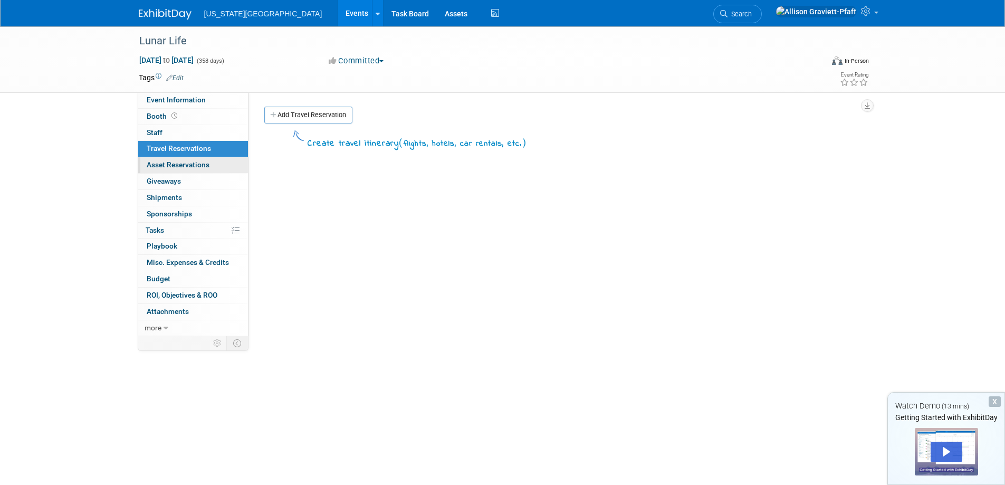
click at [203, 167] on span "Asset Reservations 0" at bounding box center [178, 164] width 63 height 8
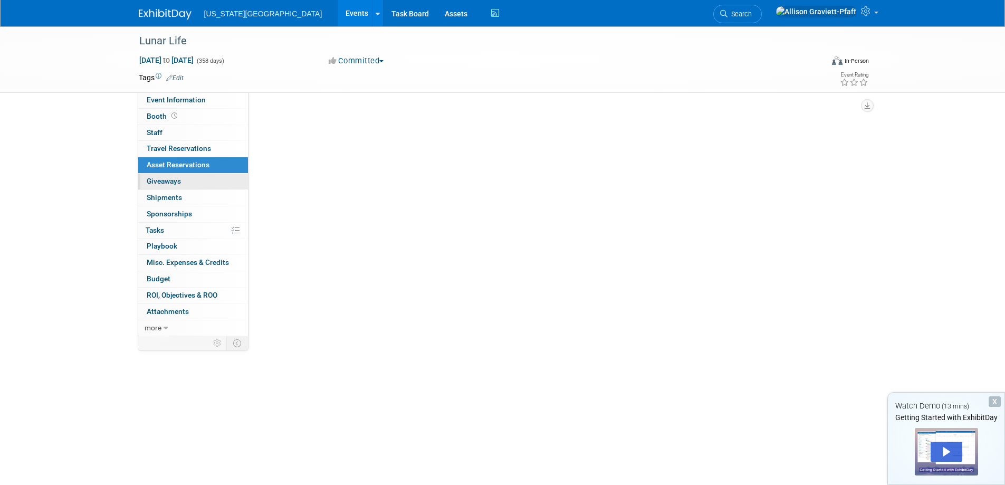
click at [208, 182] on link "0 Giveaways 0" at bounding box center [193, 182] width 110 height 16
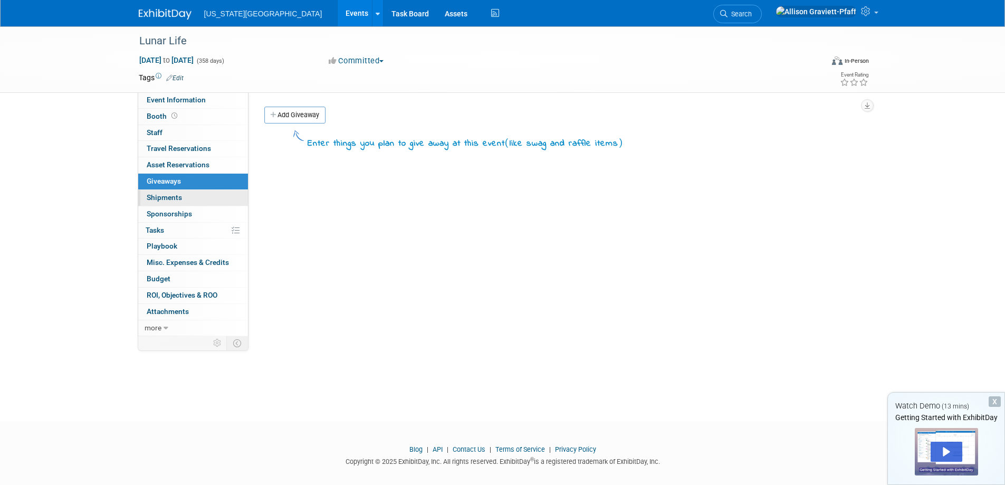
click at [213, 202] on link "0 Shipments 0" at bounding box center [193, 198] width 110 height 16
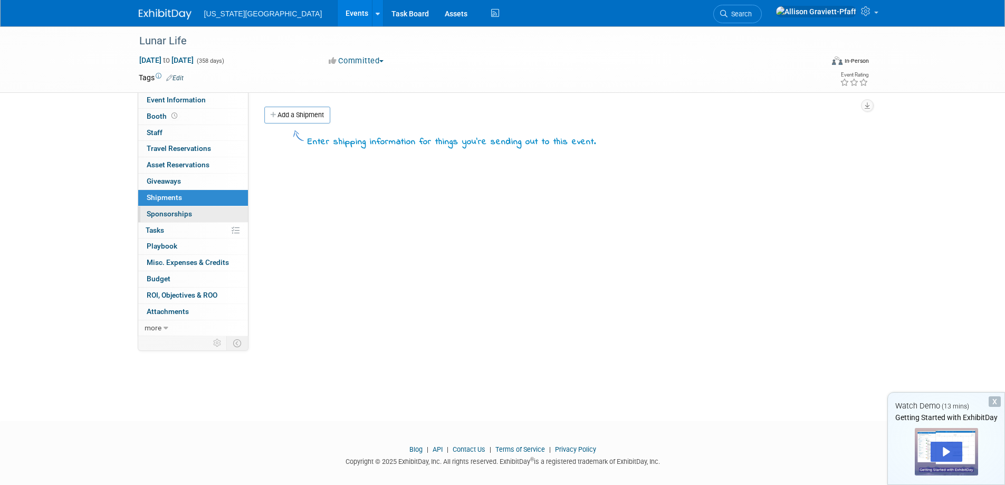
click at [214, 212] on link "0 Sponsorships 0" at bounding box center [193, 214] width 110 height 16
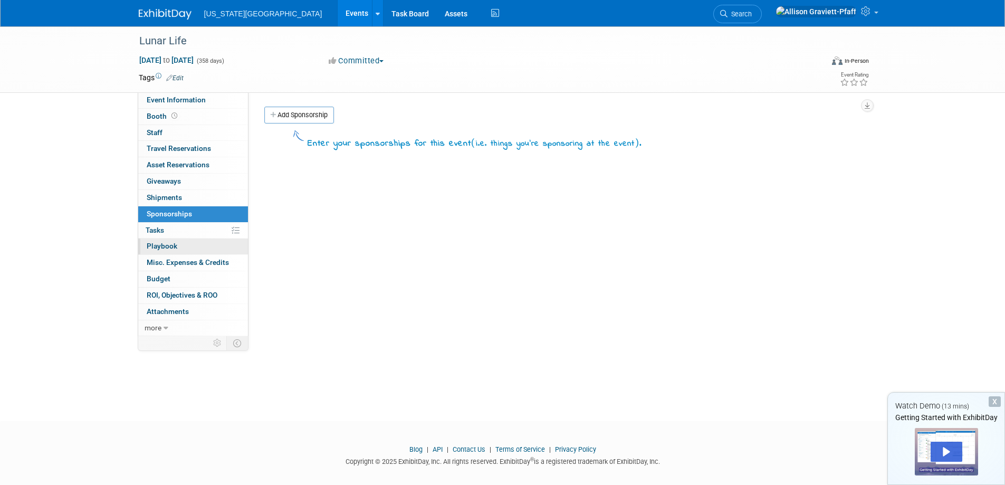
drag, startPoint x: 205, startPoint y: 230, endPoint x: 202, endPoint y: 243, distance: 13.6
click at [204, 232] on link "0% Tasks 0%" at bounding box center [193, 231] width 110 height 16
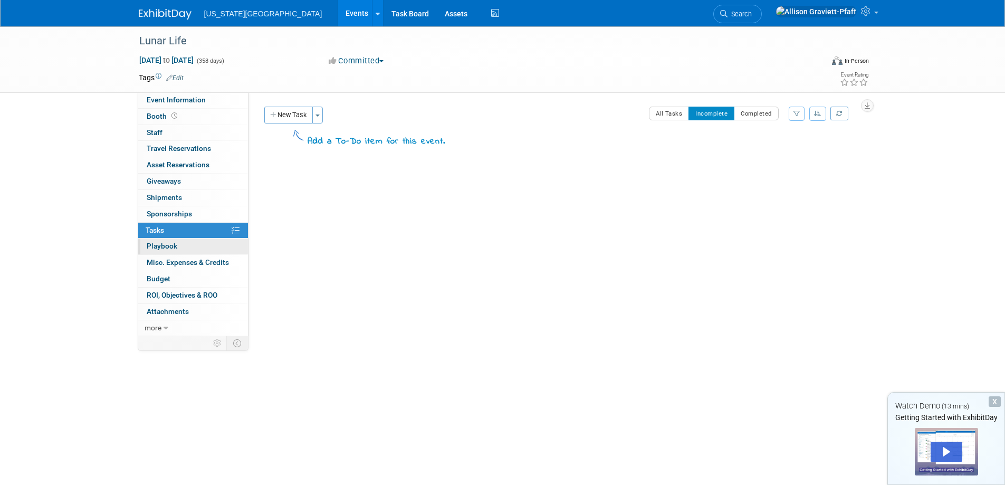
click at [202, 244] on link "0 Playbook 0" at bounding box center [193, 247] width 110 height 16
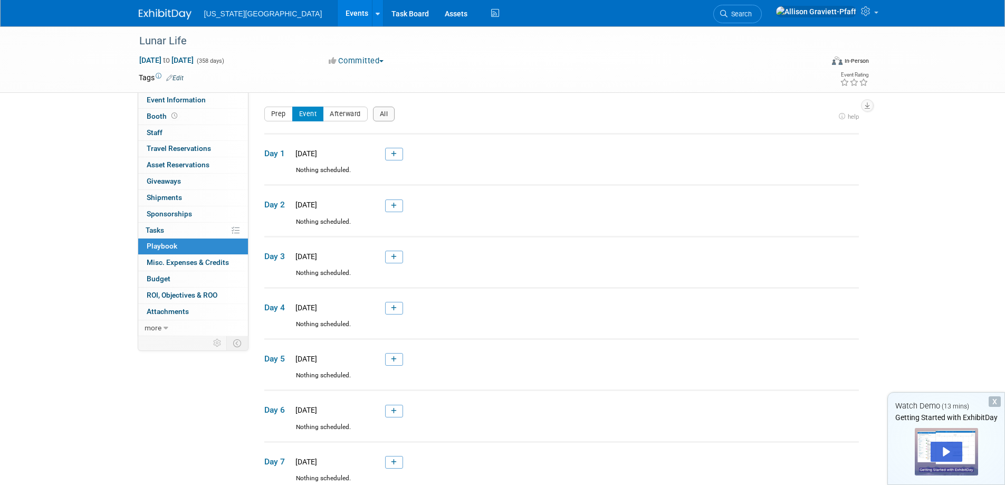
click at [204, 261] on span "Misc. Expenses & Credits 0" at bounding box center [188, 262] width 82 height 8
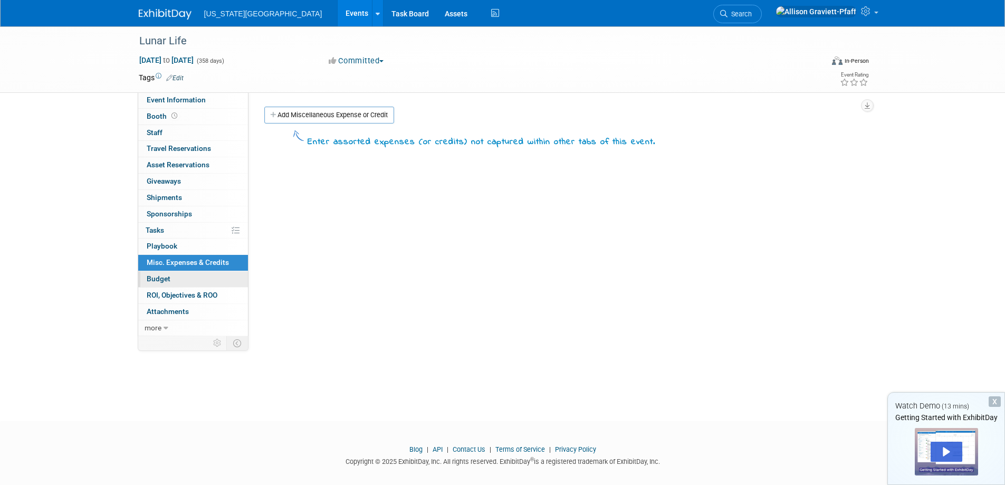
click at [206, 279] on link "Budget" at bounding box center [193, 279] width 110 height 16
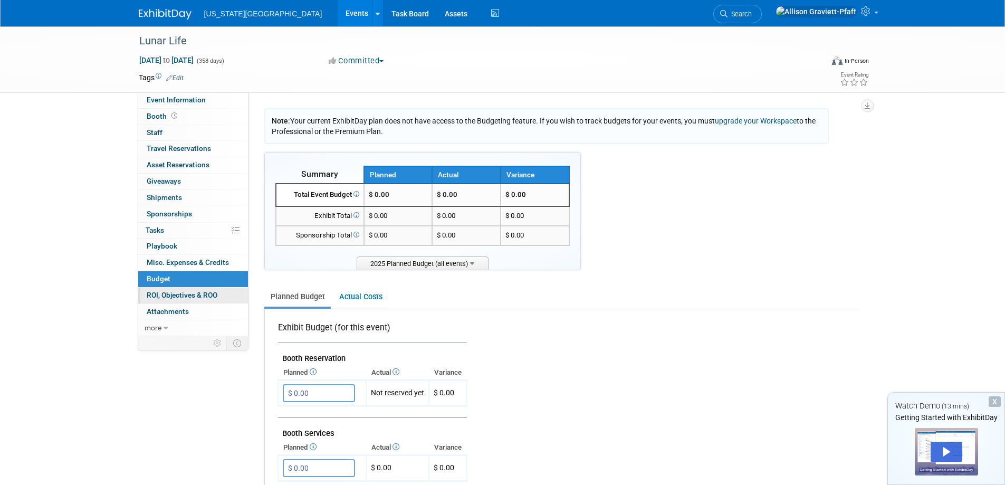
click at [208, 291] on span "ROI, Objectives & ROO 0" at bounding box center [182, 295] width 71 height 8
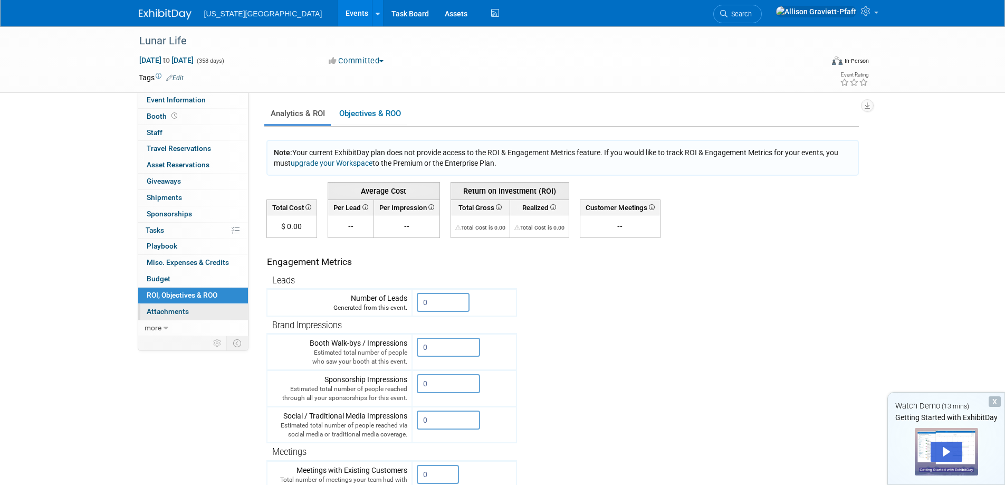
click at [208, 306] on link "0 Attachments 0" at bounding box center [193, 312] width 110 height 16
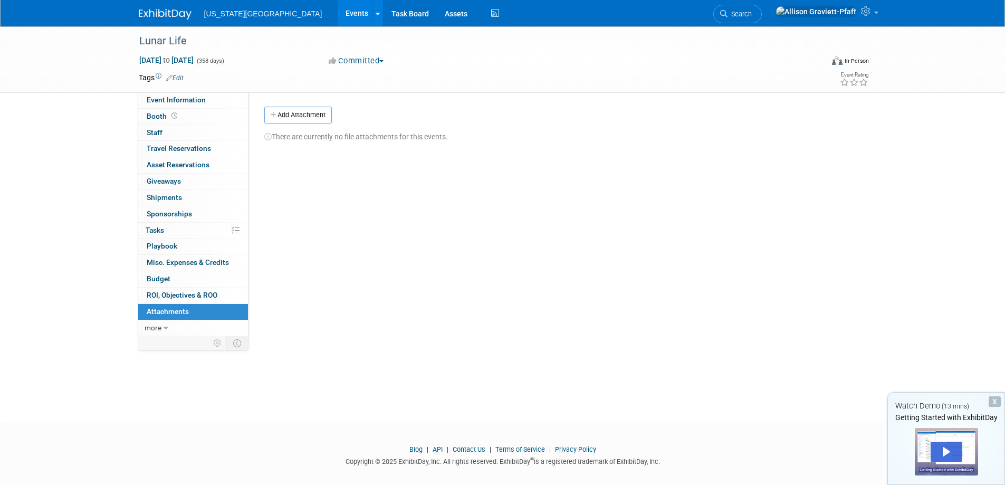
click at [185, 93] on div "Lunar Life [DATE] to [DATE] (358 days) [DATE] to [DATE] Committed Committed Con…" at bounding box center [502, 59] width 1005 height 66
click at [186, 104] on link "Event Information" at bounding box center [193, 100] width 110 height 16
